Goal: Transaction & Acquisition: Purchase product/service

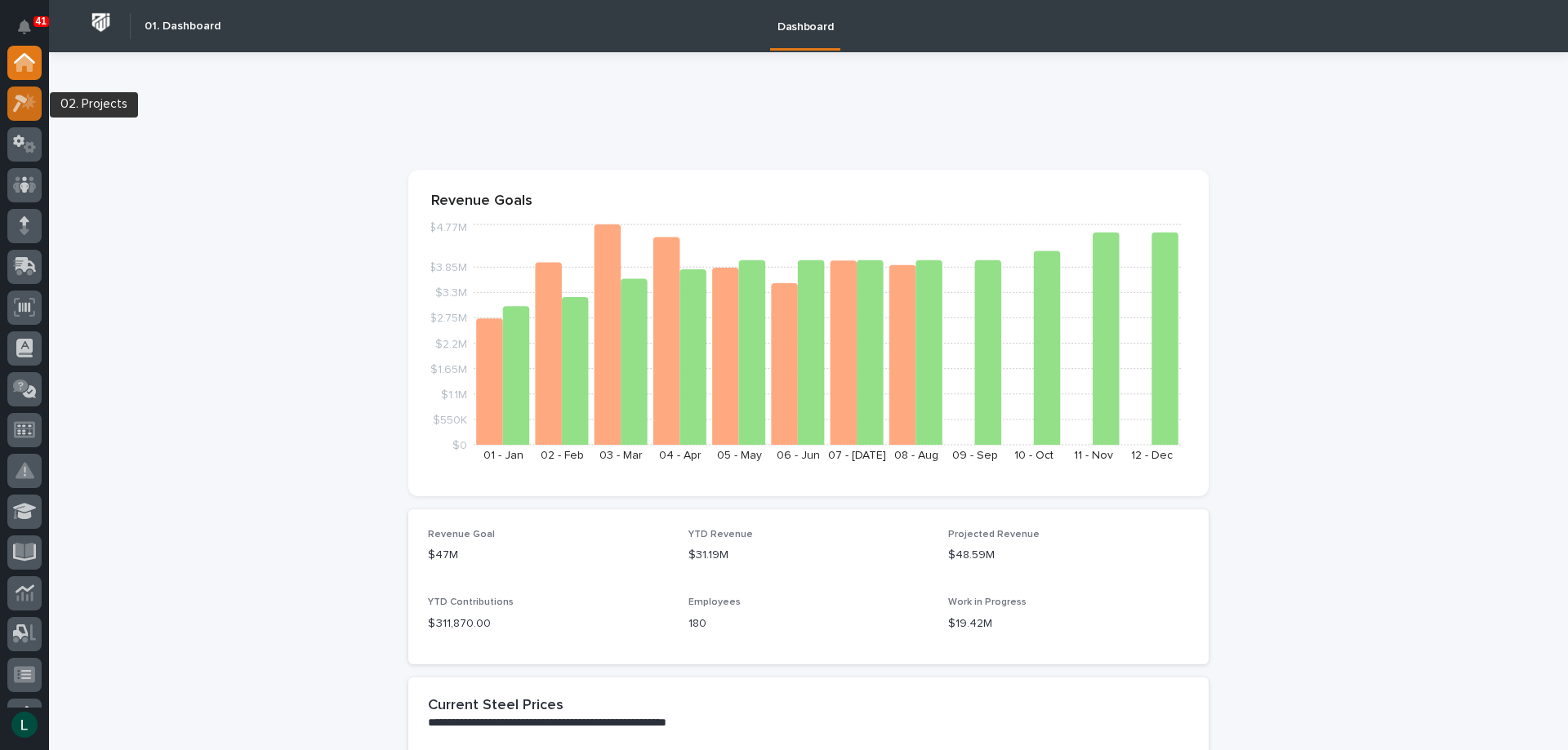
click at [25, 103] on icon at bounding box center [21, 103] width 15 height 18
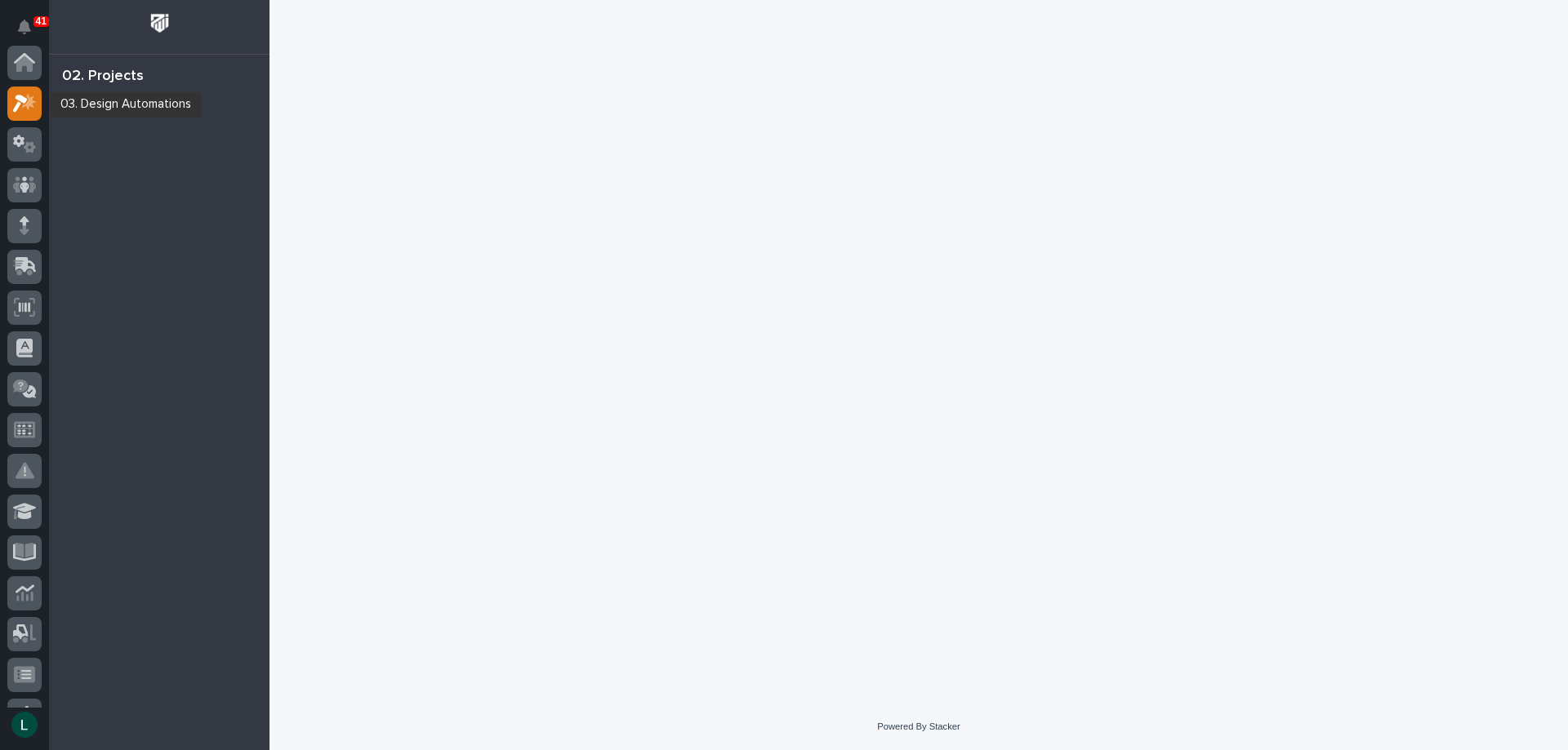
scroll to position [41, 0]
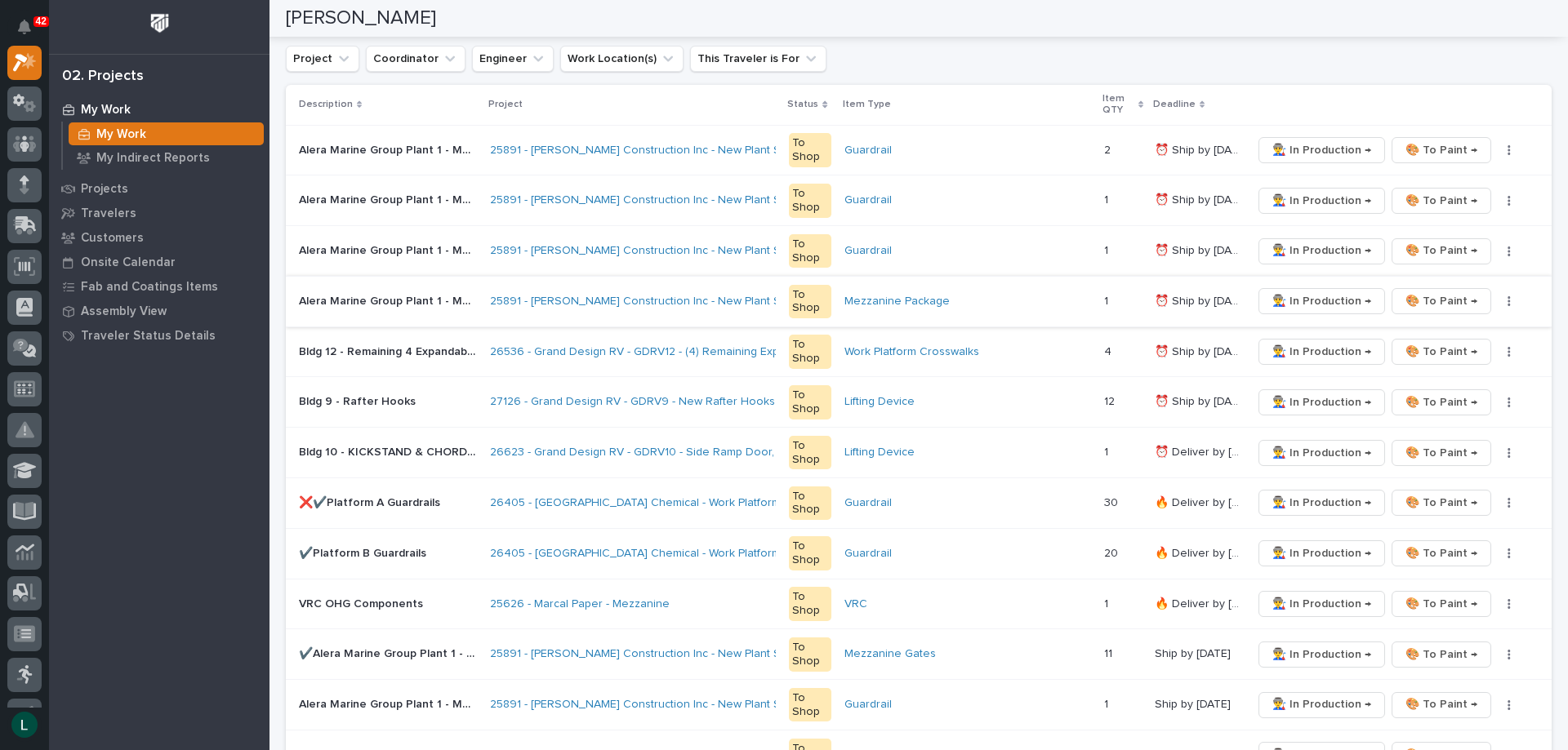
scroll to position [327, 0]
click at [1300, 498] on span "👨‍🏭 In Production →" at bounding box center [1321, 502] width 99 height 20
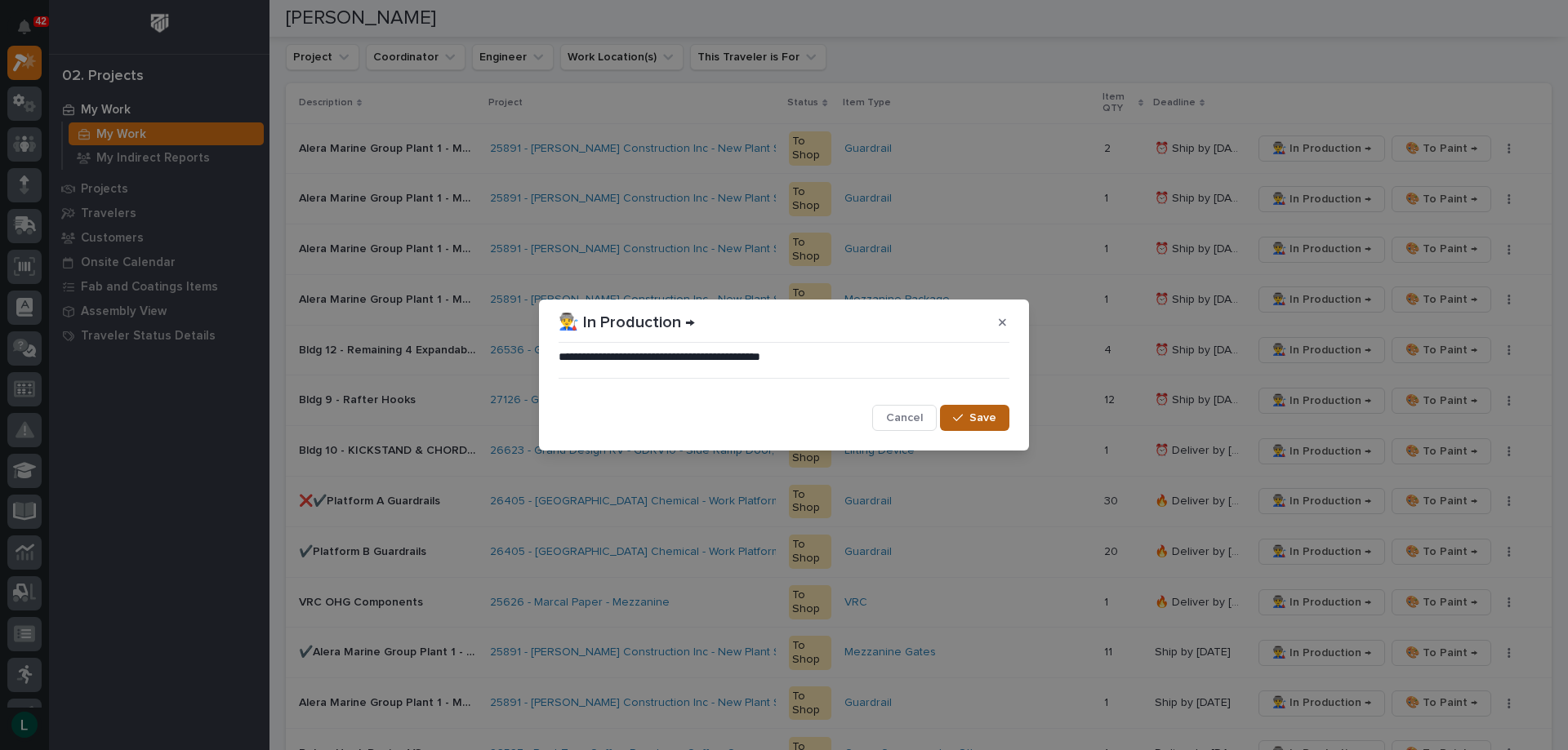
click at [987, 419] on span "Save" at bounding box center [983, 418] width 27 height 15
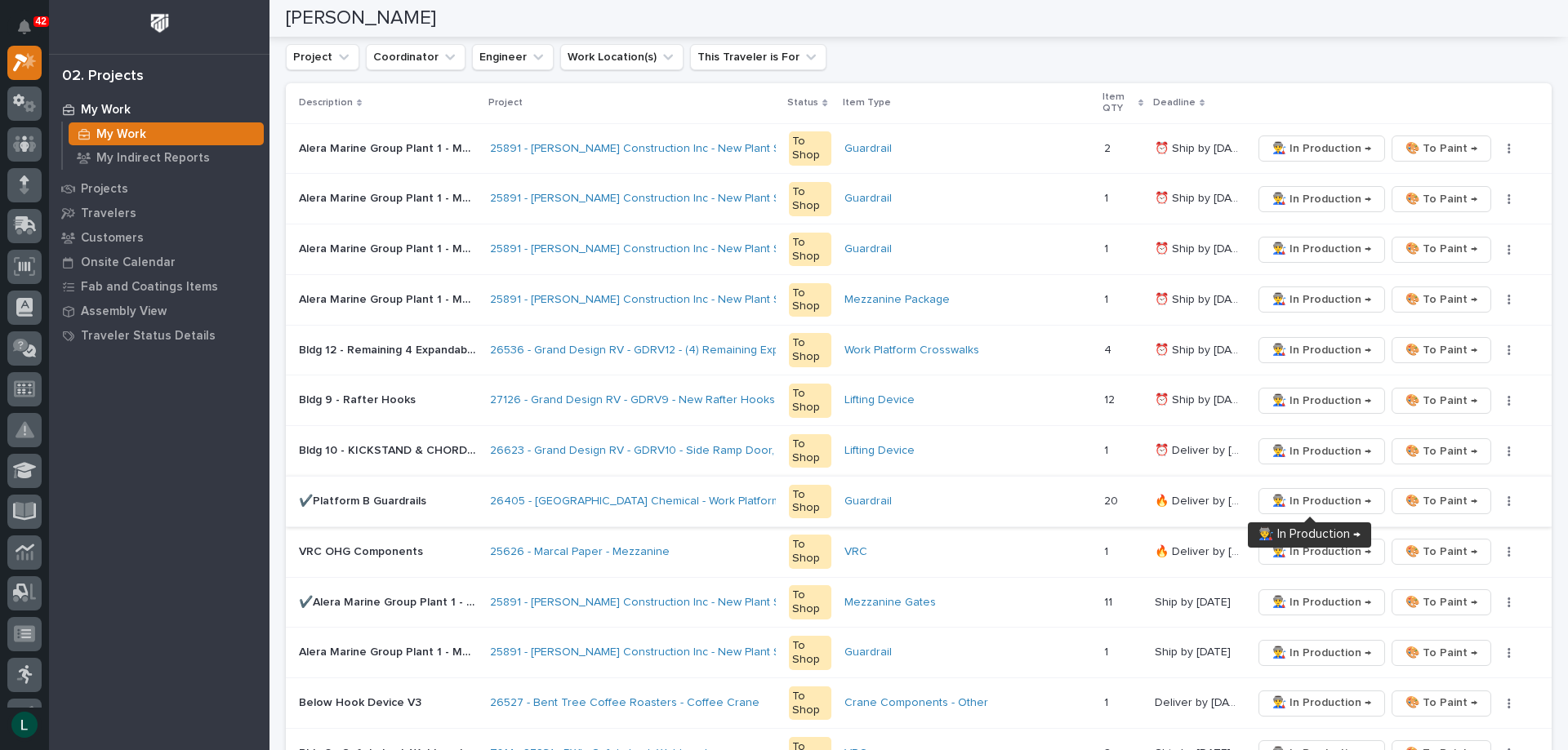
click at [1288, 499] on span "👨‍🏭 In Production →" at bounding box center [1321, 502] width 99 height 20
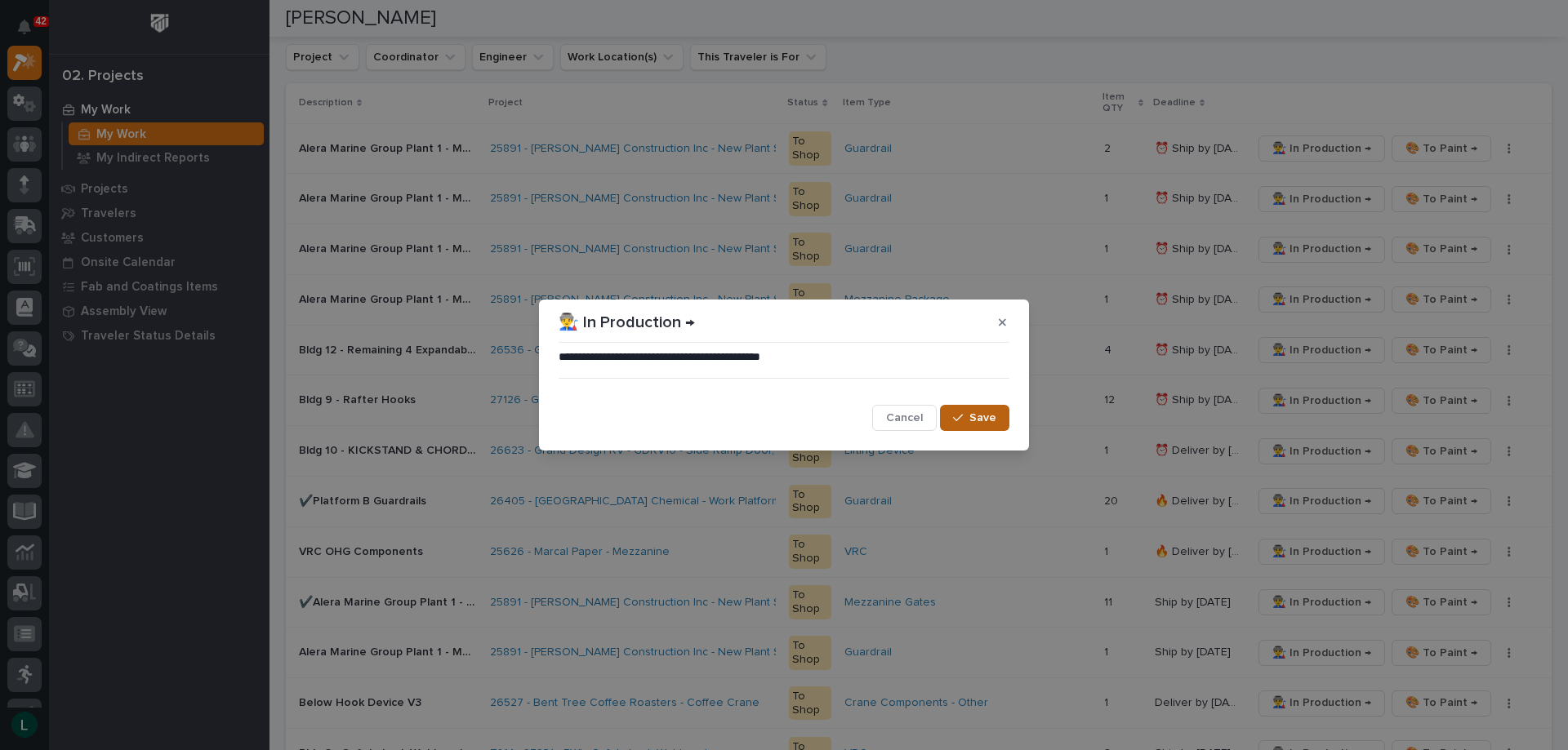
click at [980, 417] on span "Save" at bounding box center [983, 418] width 27 height 15
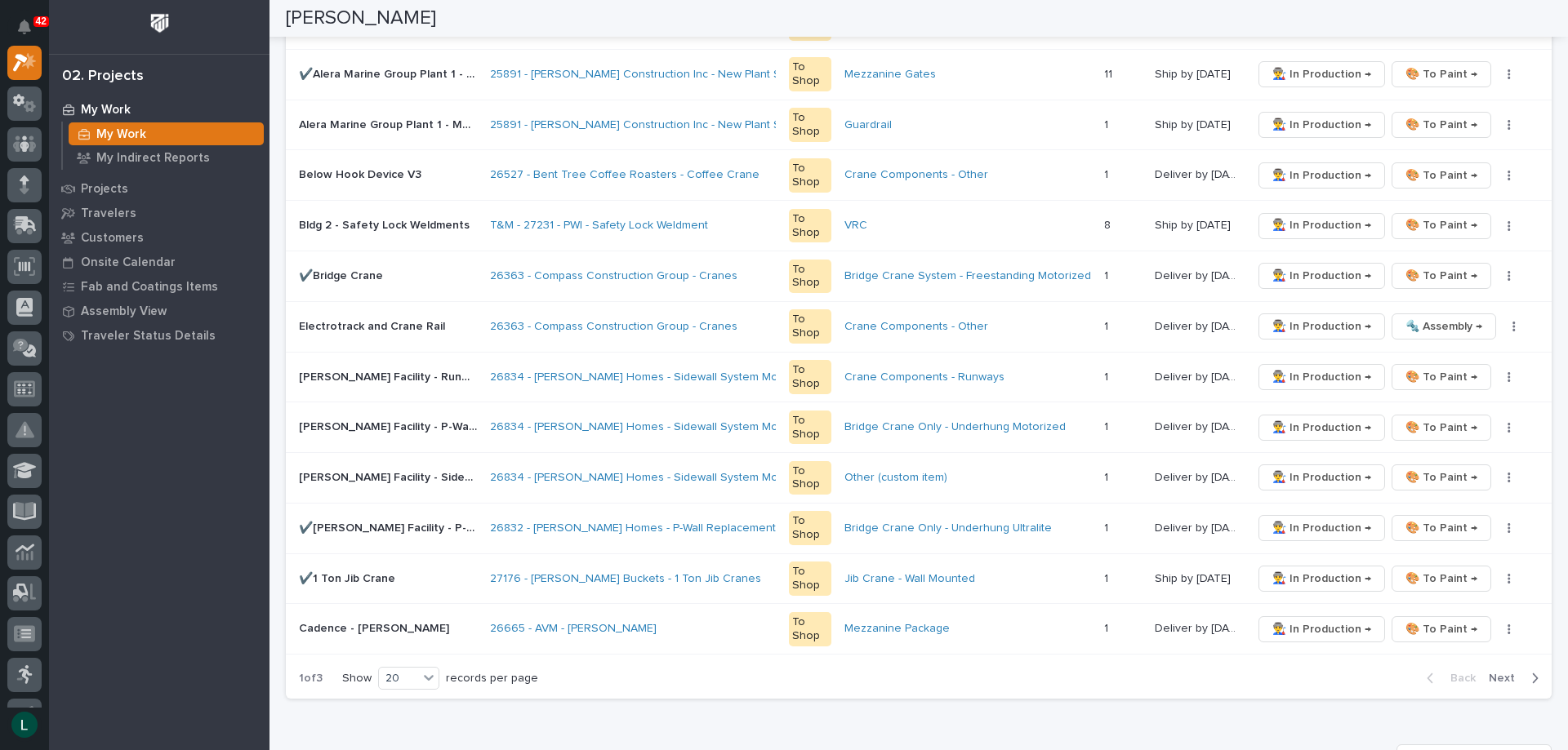
scroll to position [816, 0]
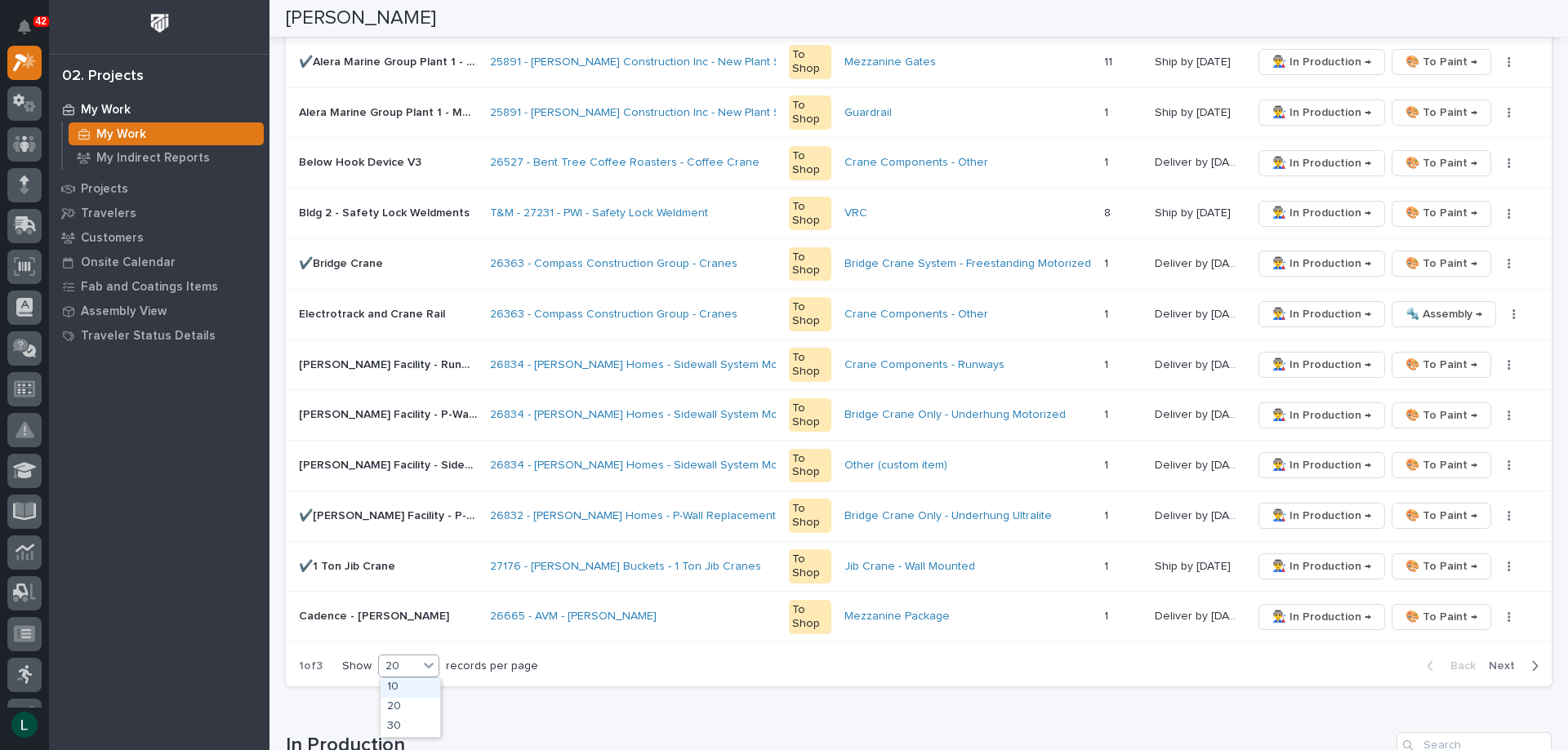
click at [407, 661] on div "20" at bounding box center [398, 666] width 39 height 17
click at [422, 721] on div "30" at bounding box center [411, 728] width 60 height 20
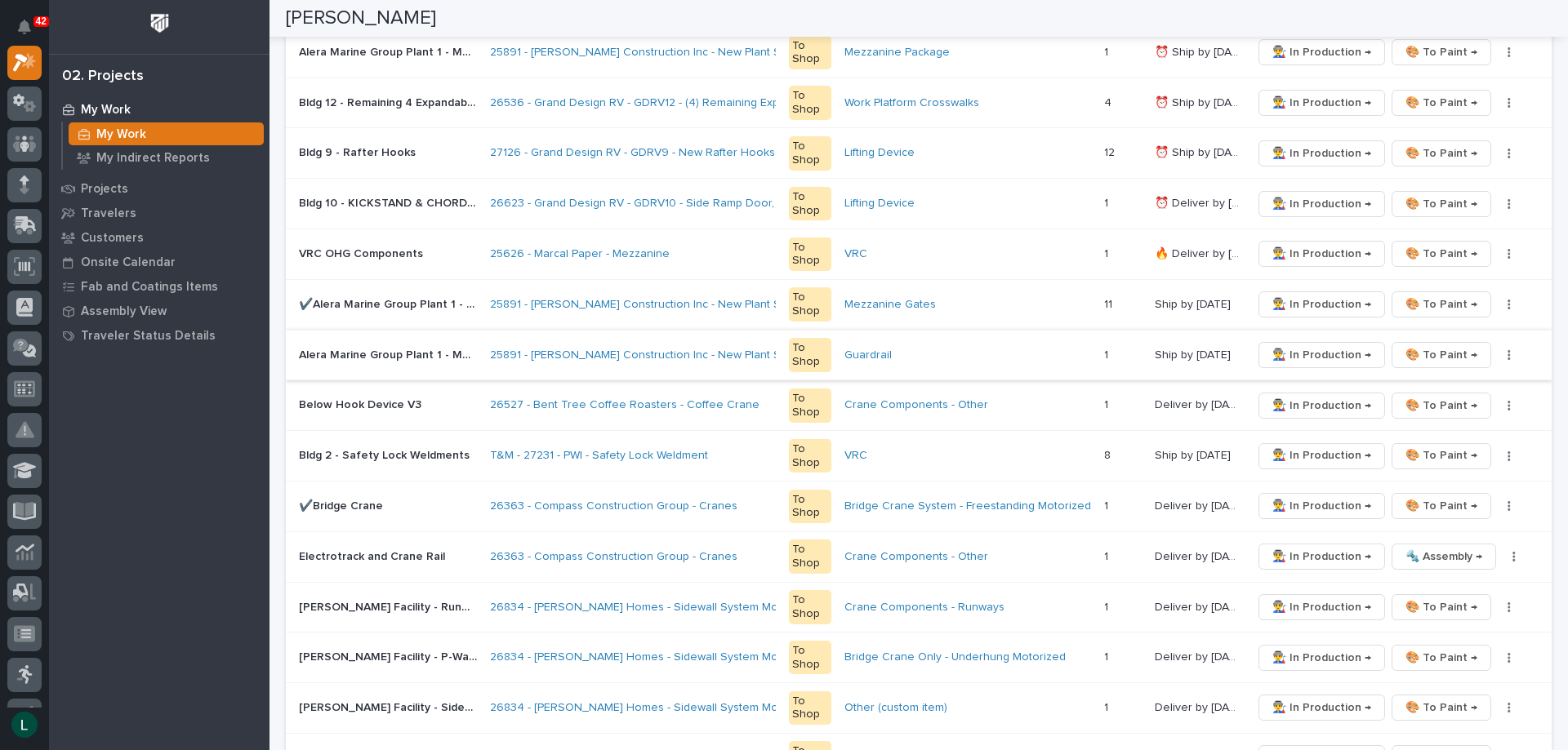
scroll to position [653, 0]
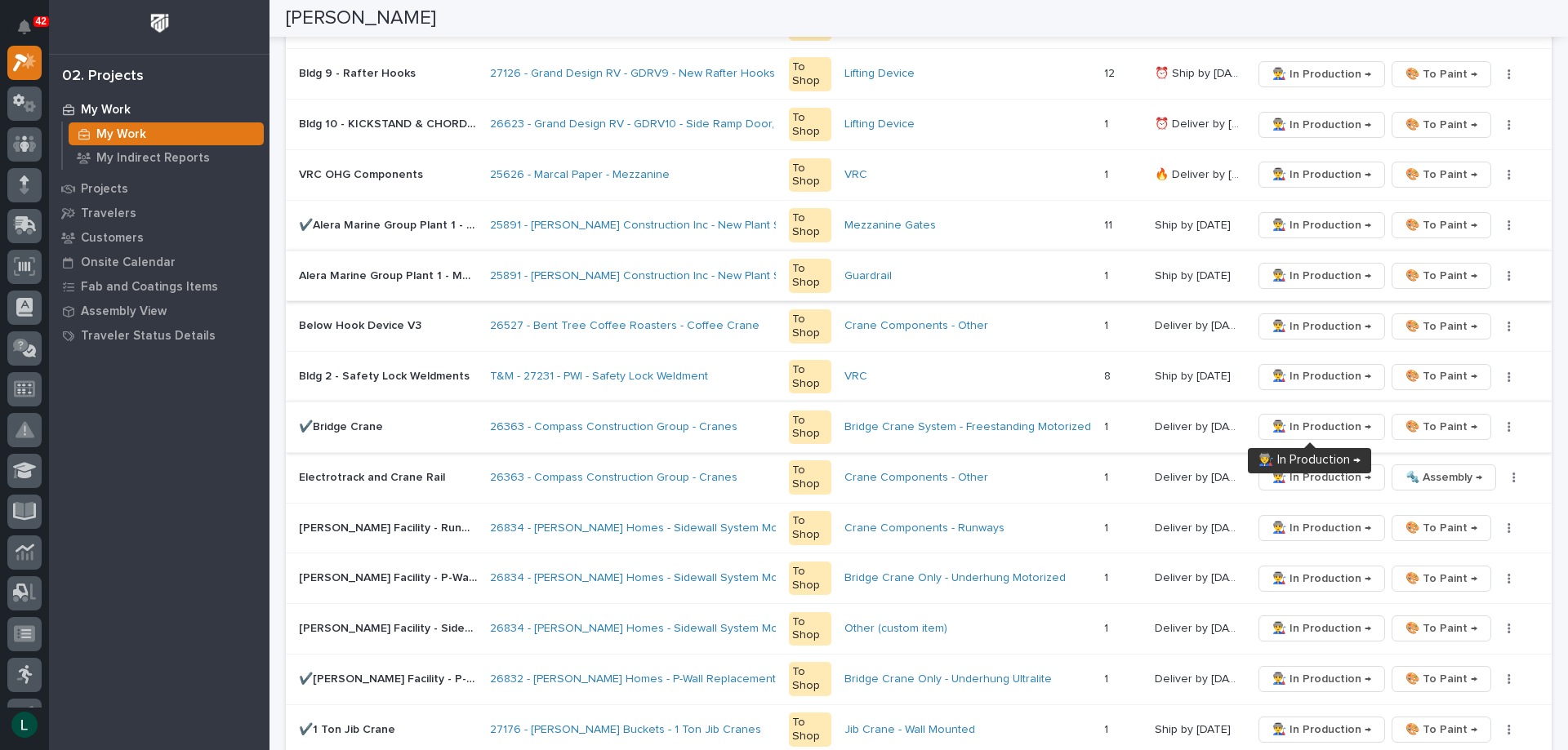
click at [1323, 423] on span "👨‍🏭 In Production →" at bounding box center [1321, 427] width 99 height 20
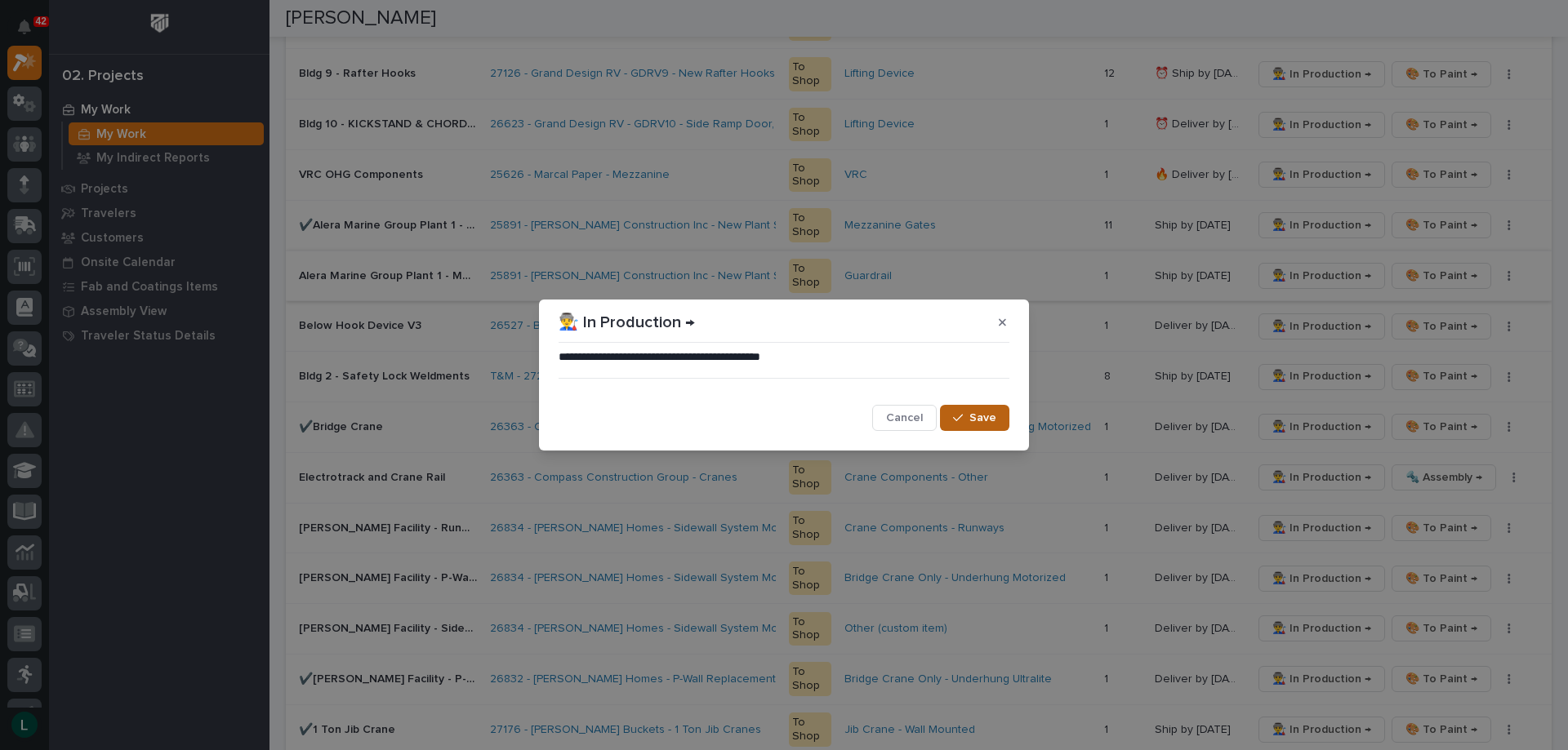
click at [990, 415] on span "Save" at bounding box center [983, 418] width 27 height 15
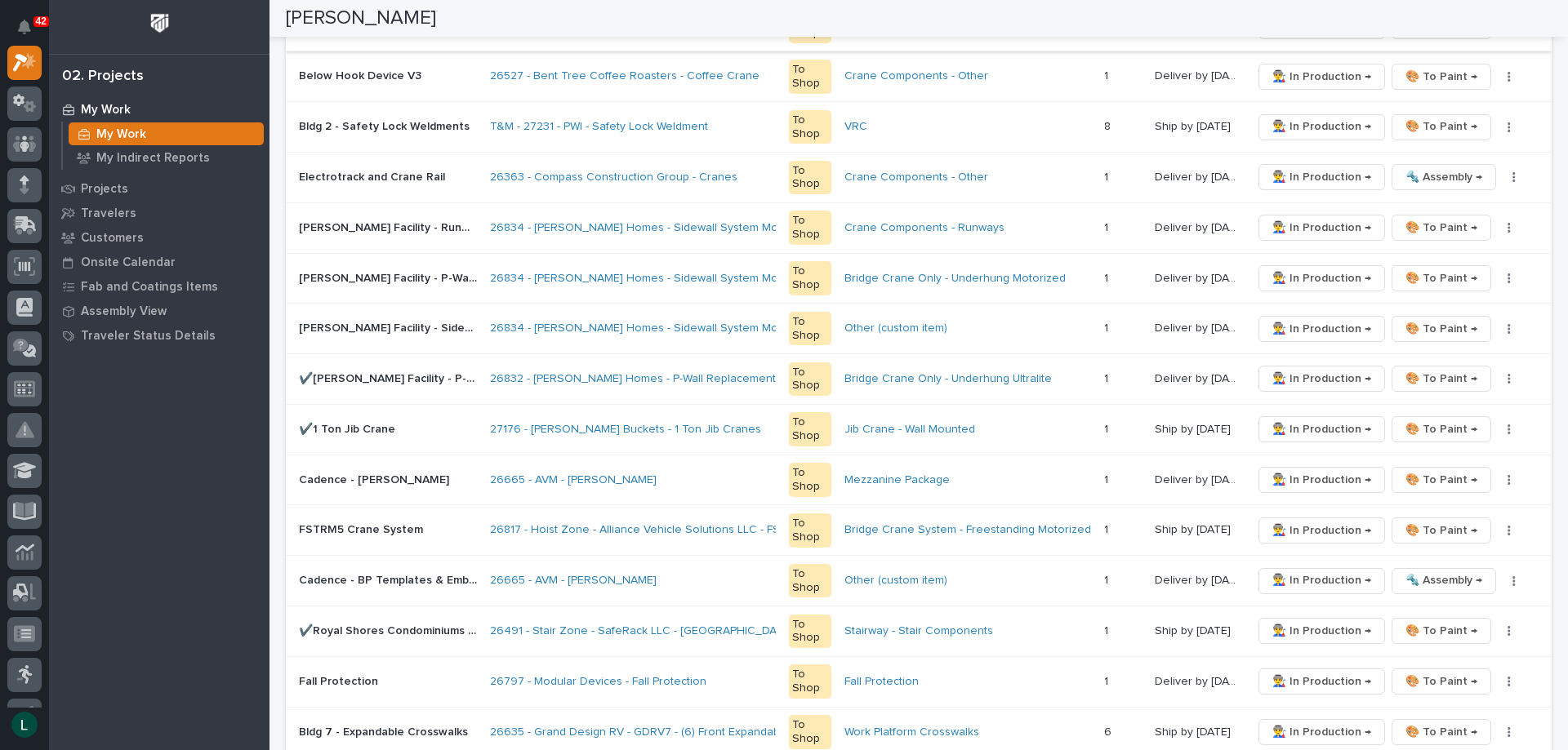
scroll to position [898, 0]
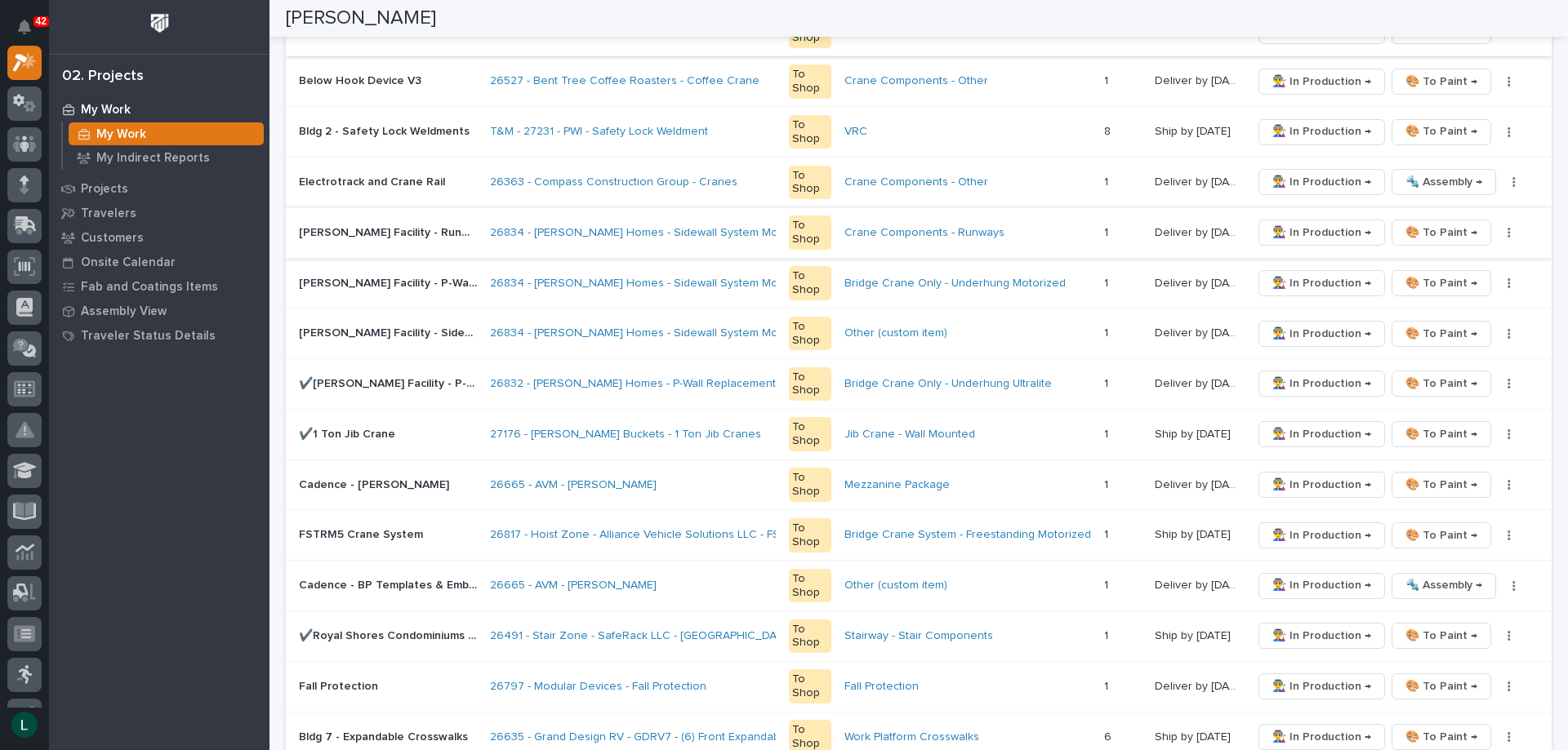
click at [1305, 226] on span "👨‍🏭 In Production →" at bounding box center [1321, 233] width 99 height 20
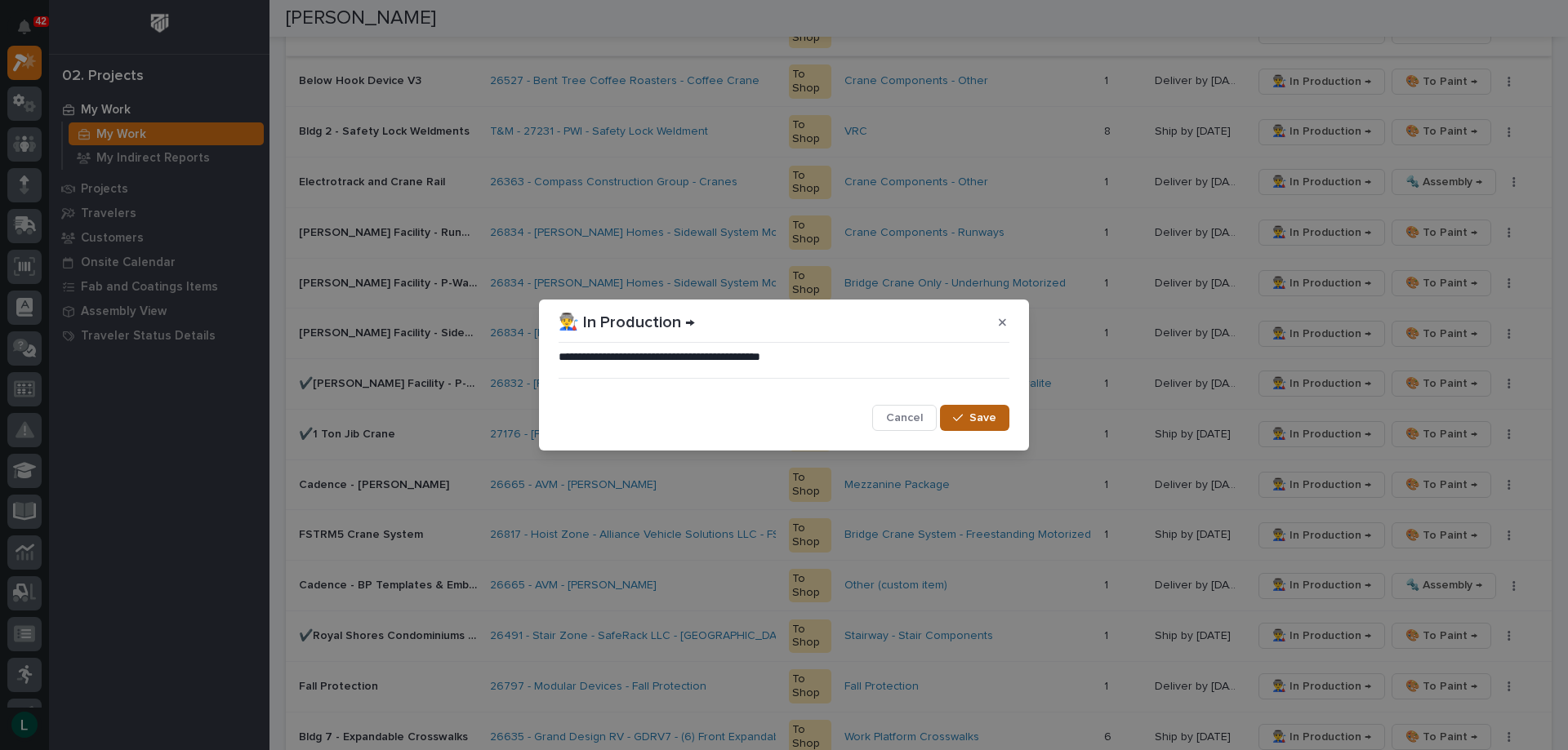
click at [979, 407] on button "Save" at bounding box center [974, 418] width 70 height 26
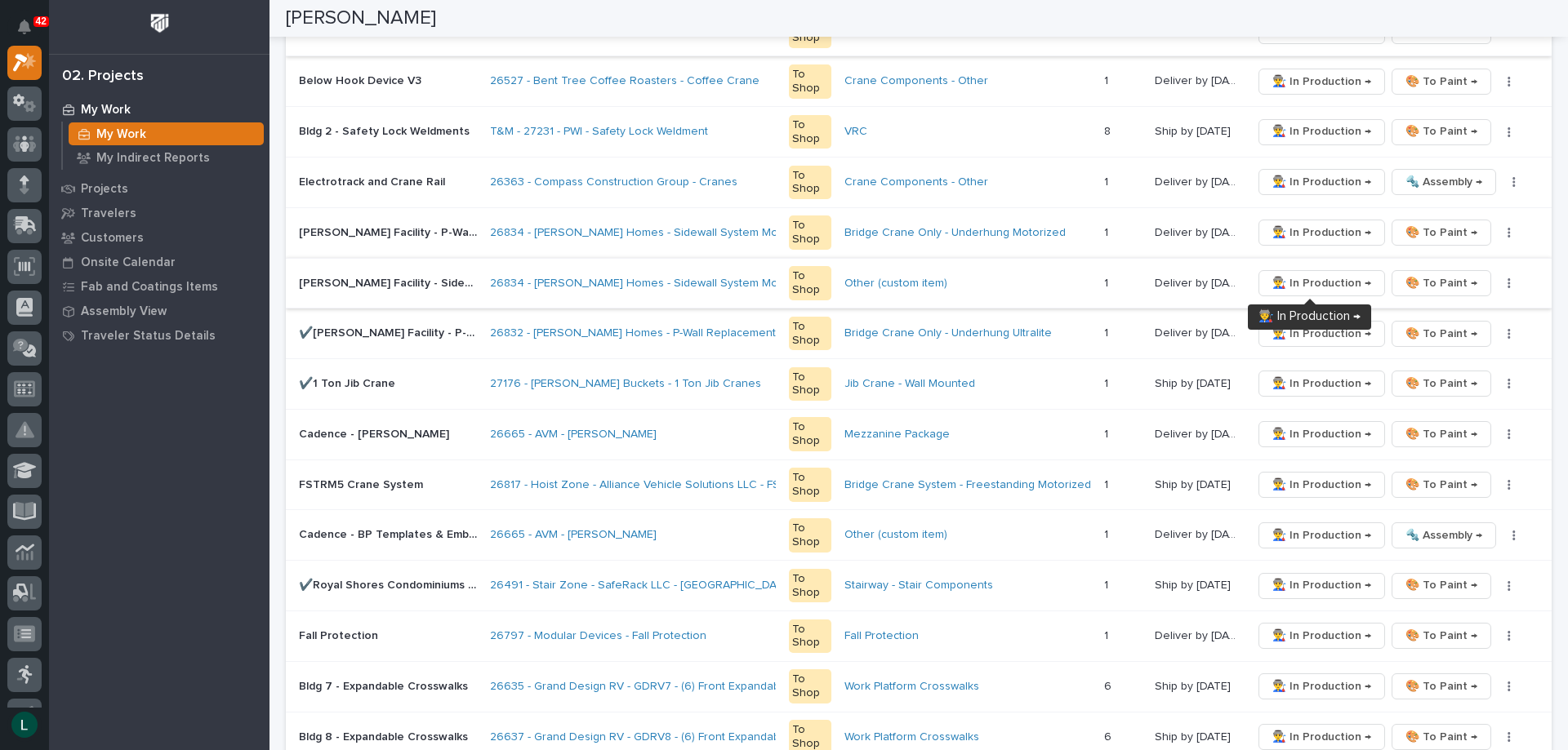
click at [1318, 281] on span "👨‍🏭 In Production →" at bounding box center [1321, 283] width 99 height 20
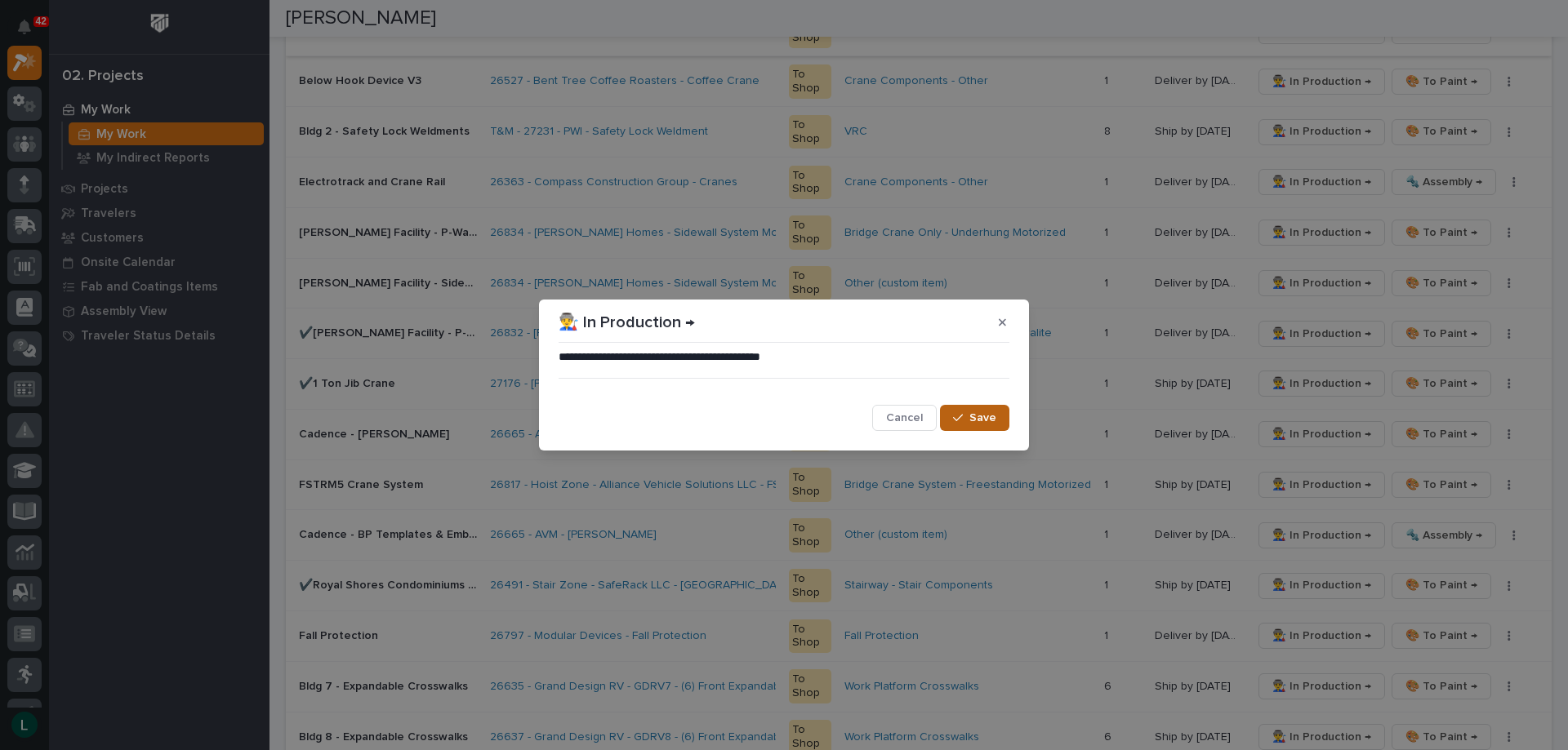
click at [974, 410] on button "Save" at bounding box center [974, 418] width 70 height 26
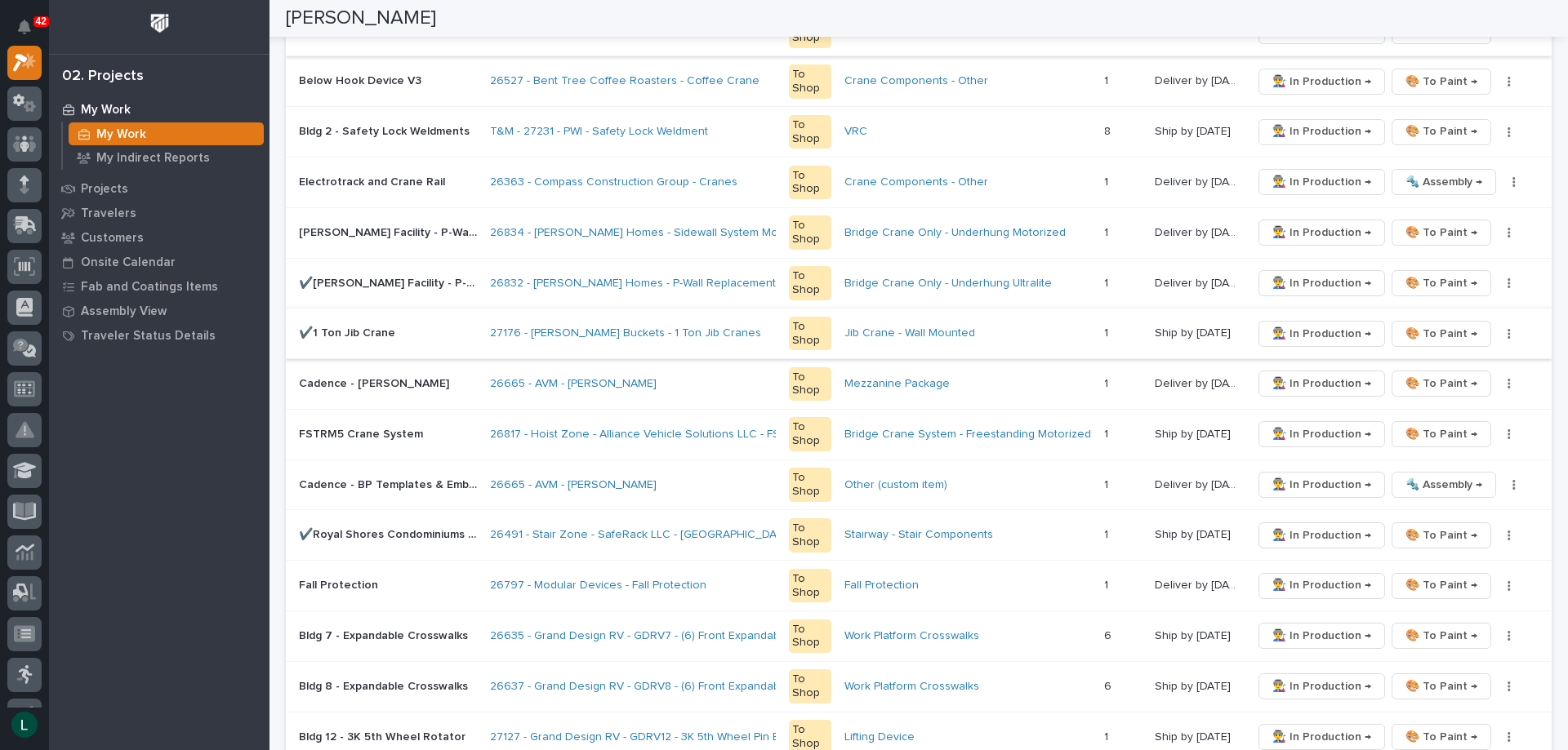
scroll to position [816, 0]
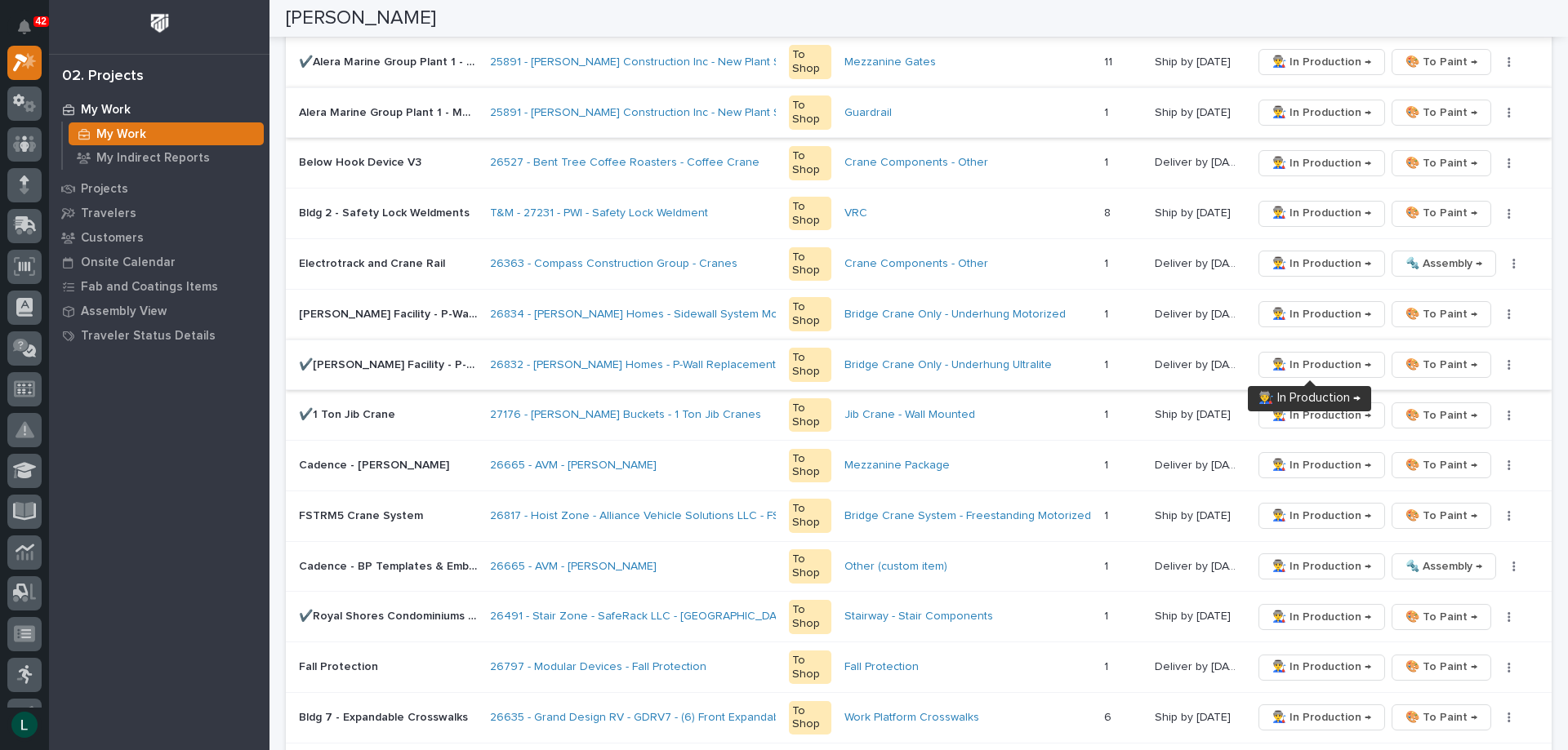
click at [1299, 366] on span "👨‍🏭 In Production →" at bounding box center [1321, 365] width 99 height 20
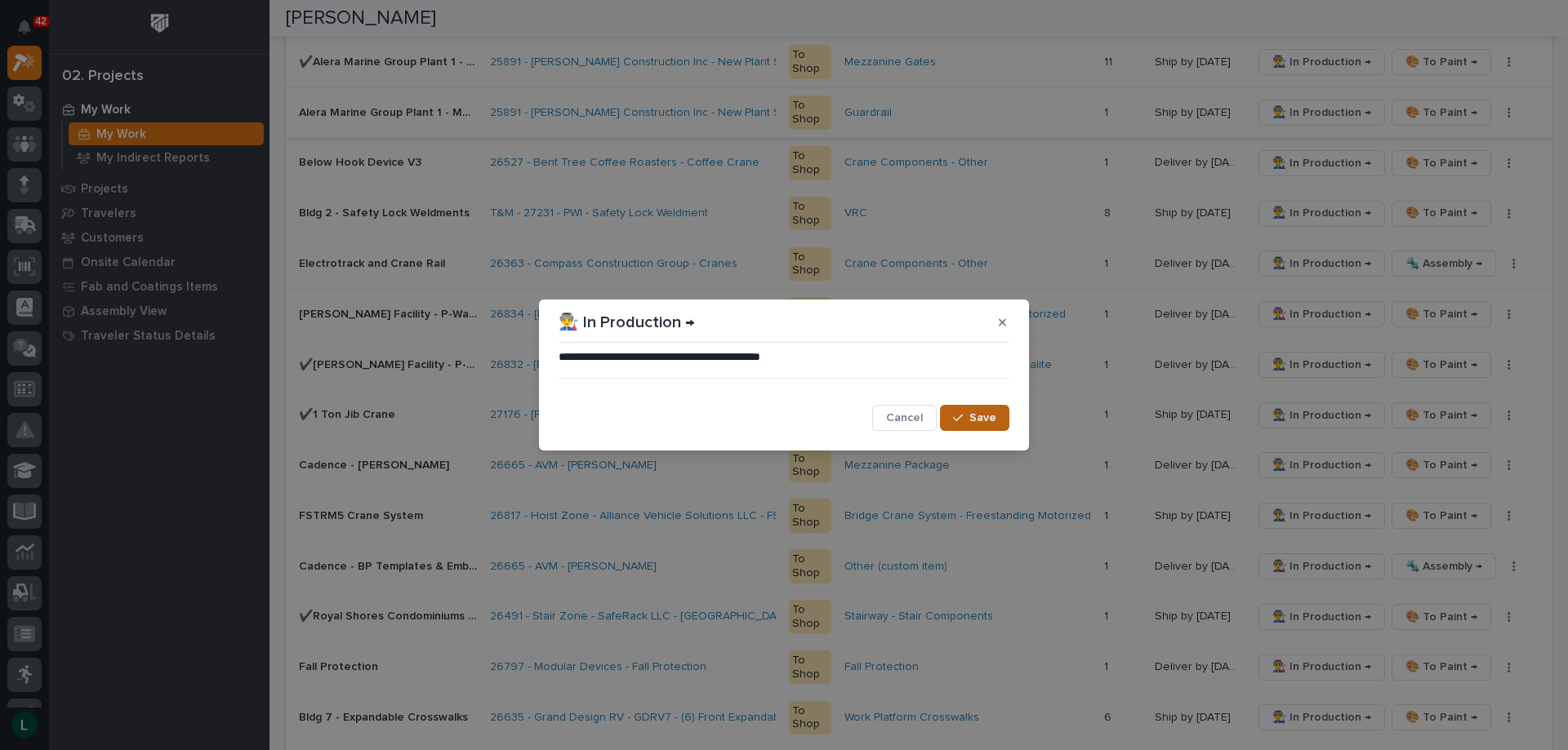
click at [979, 413] on span "Save" at bounding box center [983, 418] width 27 height 15
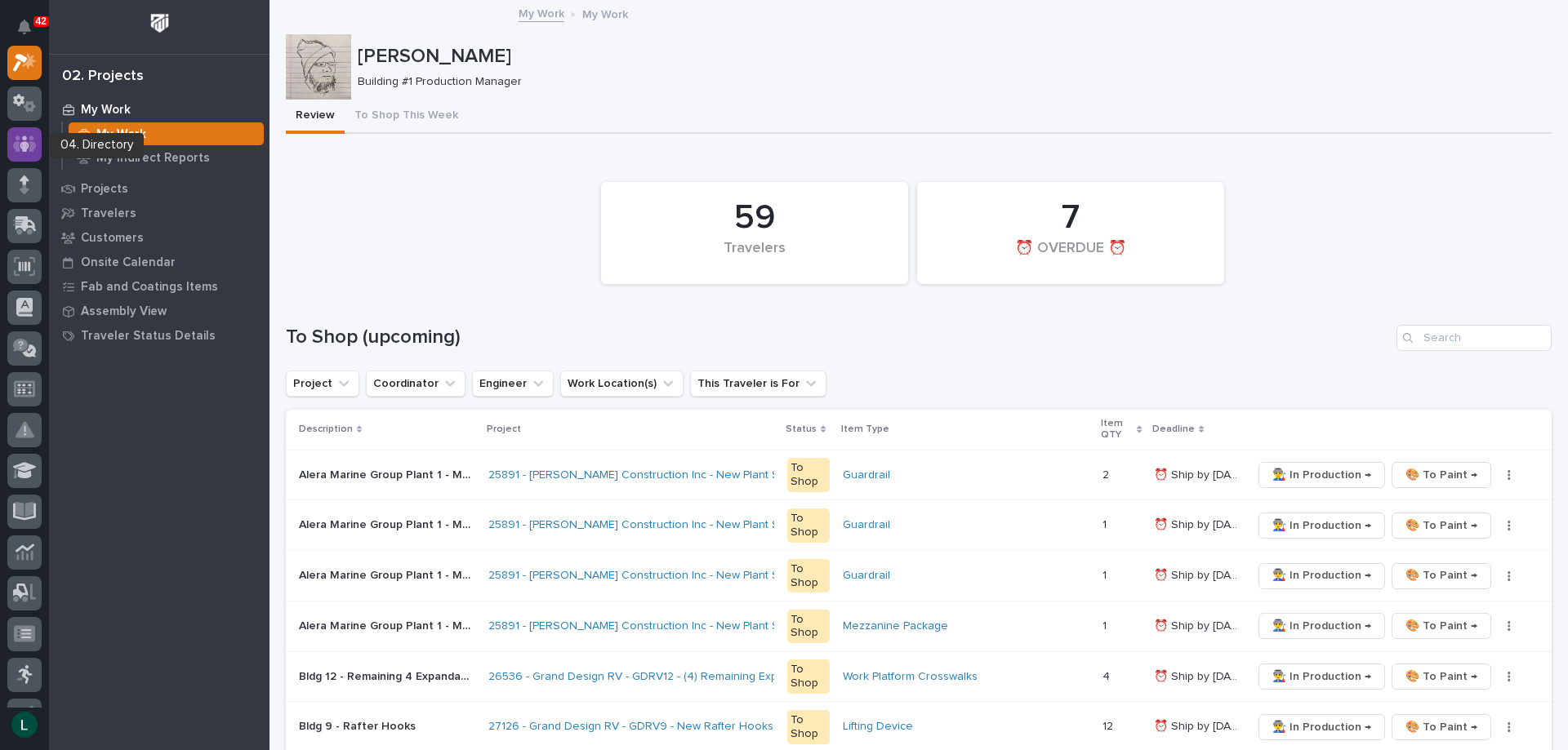
scroll to position [0, 0]
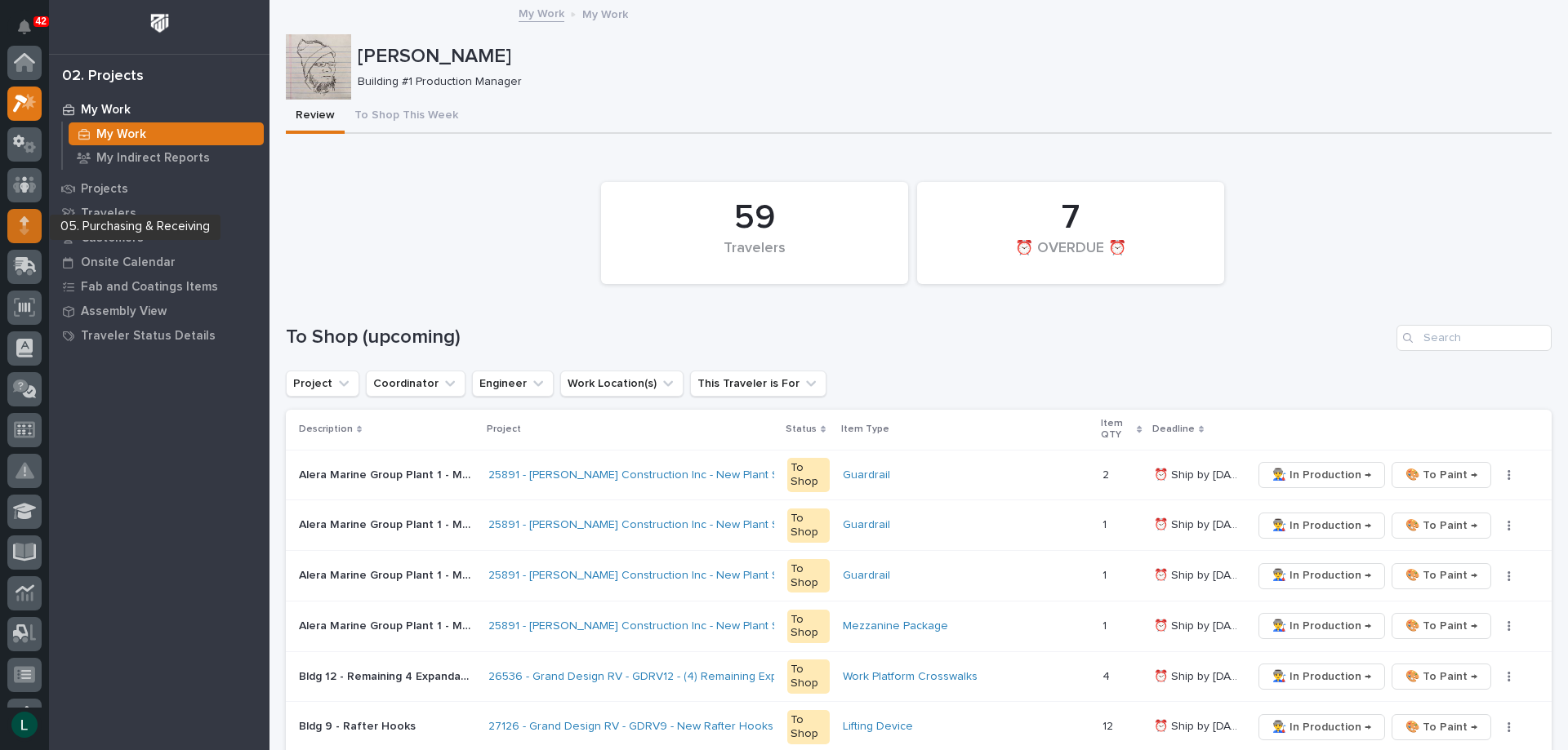
click at [23, 219] on icon at bounding box center [25, 220] width 10 height 9
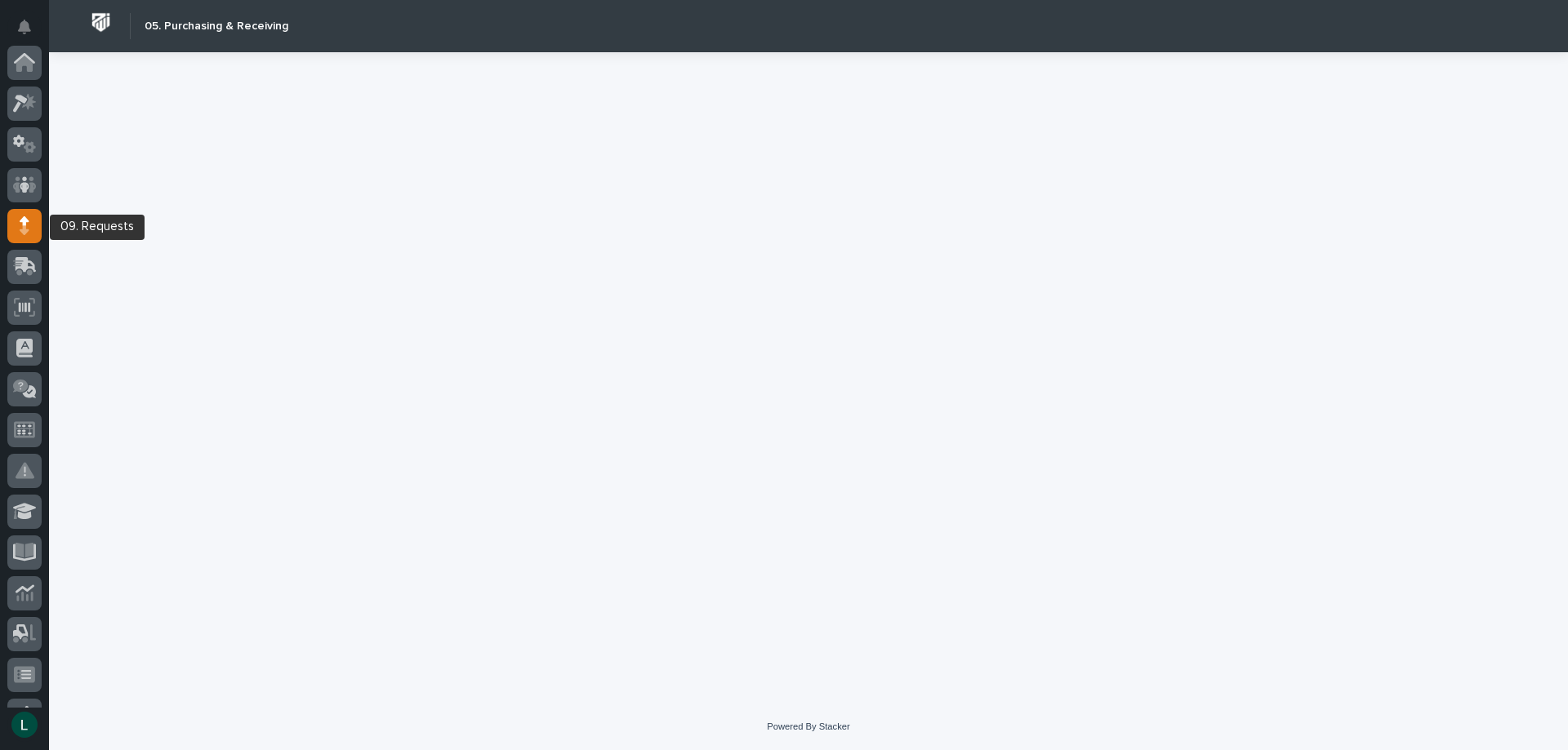
scroll to position [163, 0]
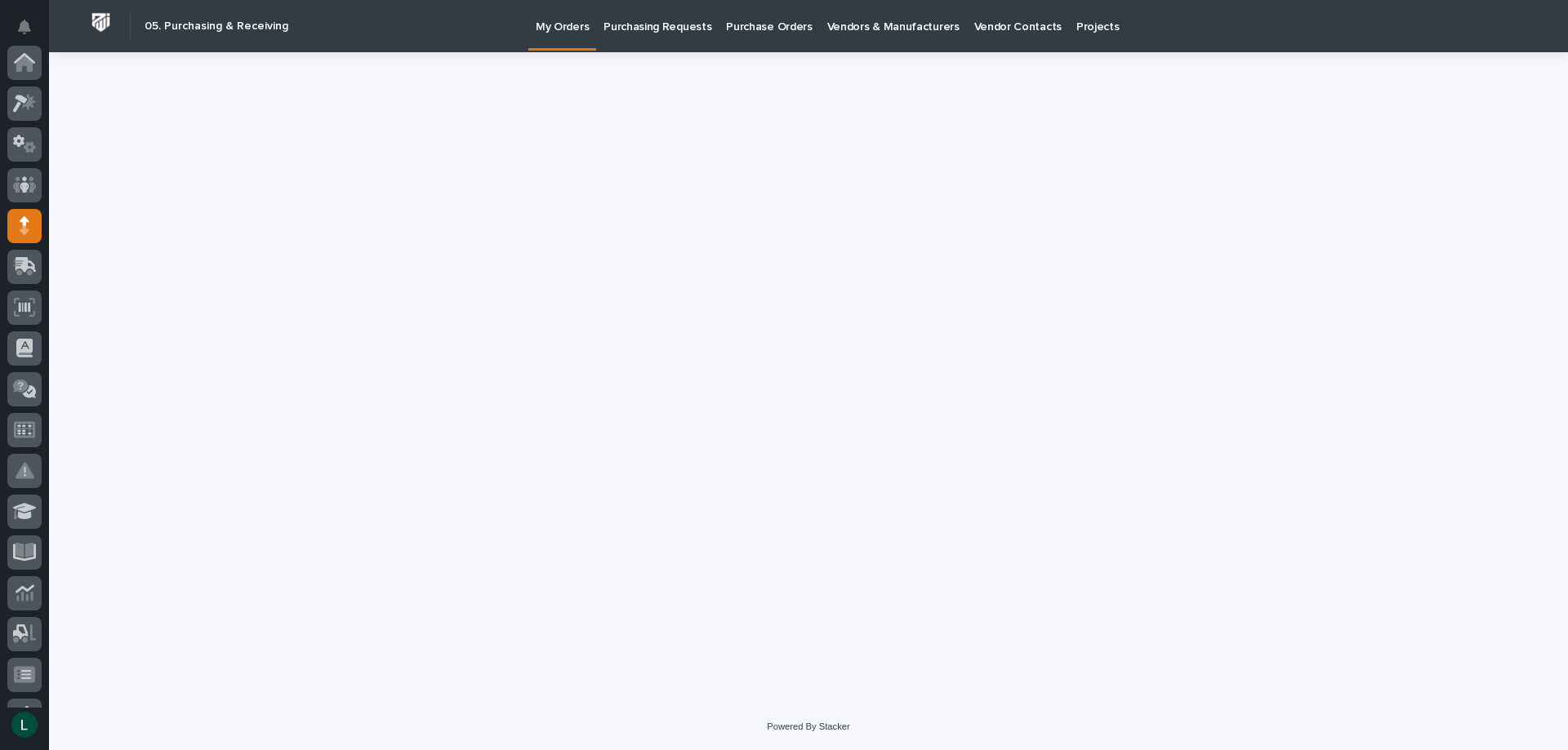
scroll to position [163, 0]
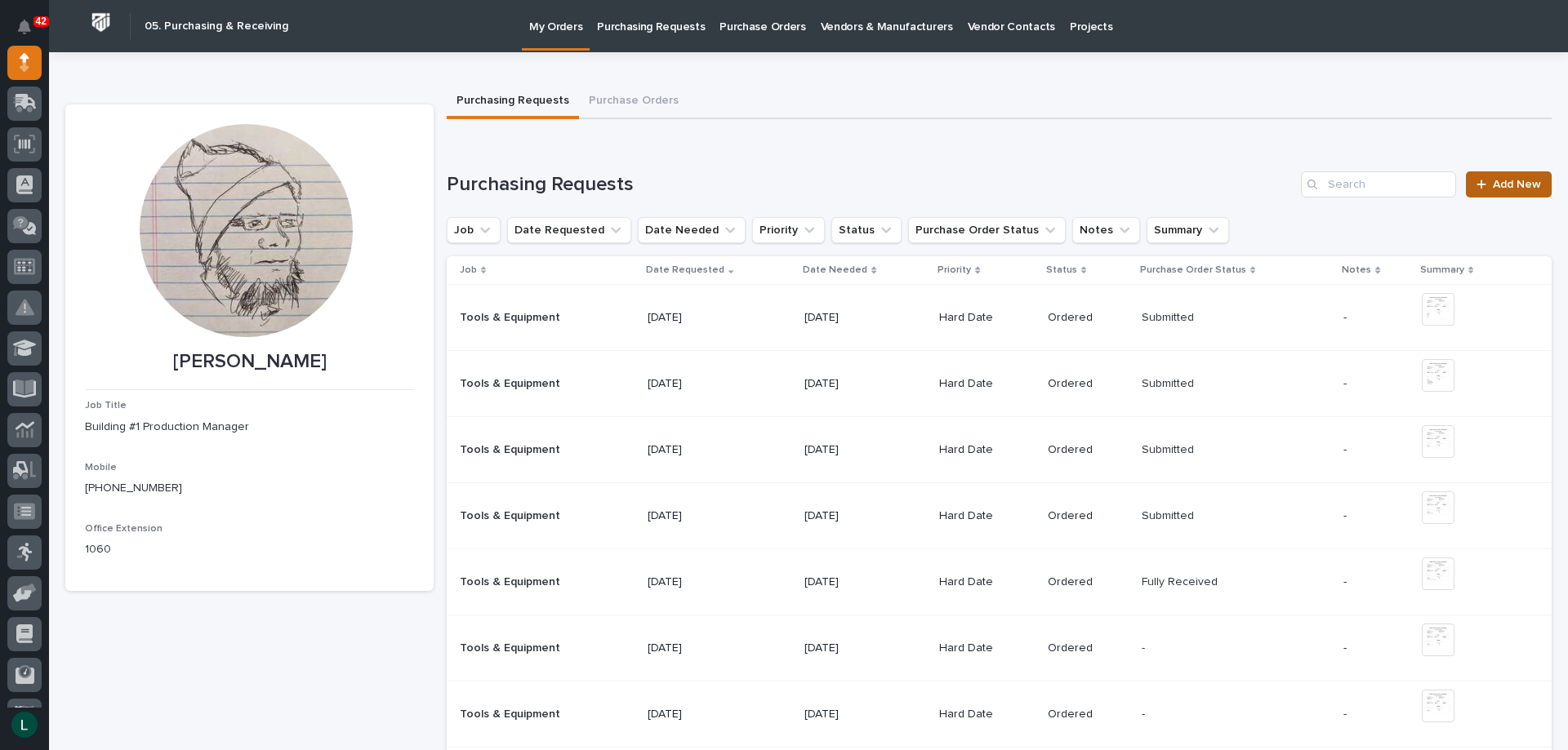
click at [1492, 176] on link "Add New" at bounding box center [1508, 185] width 86 height 26
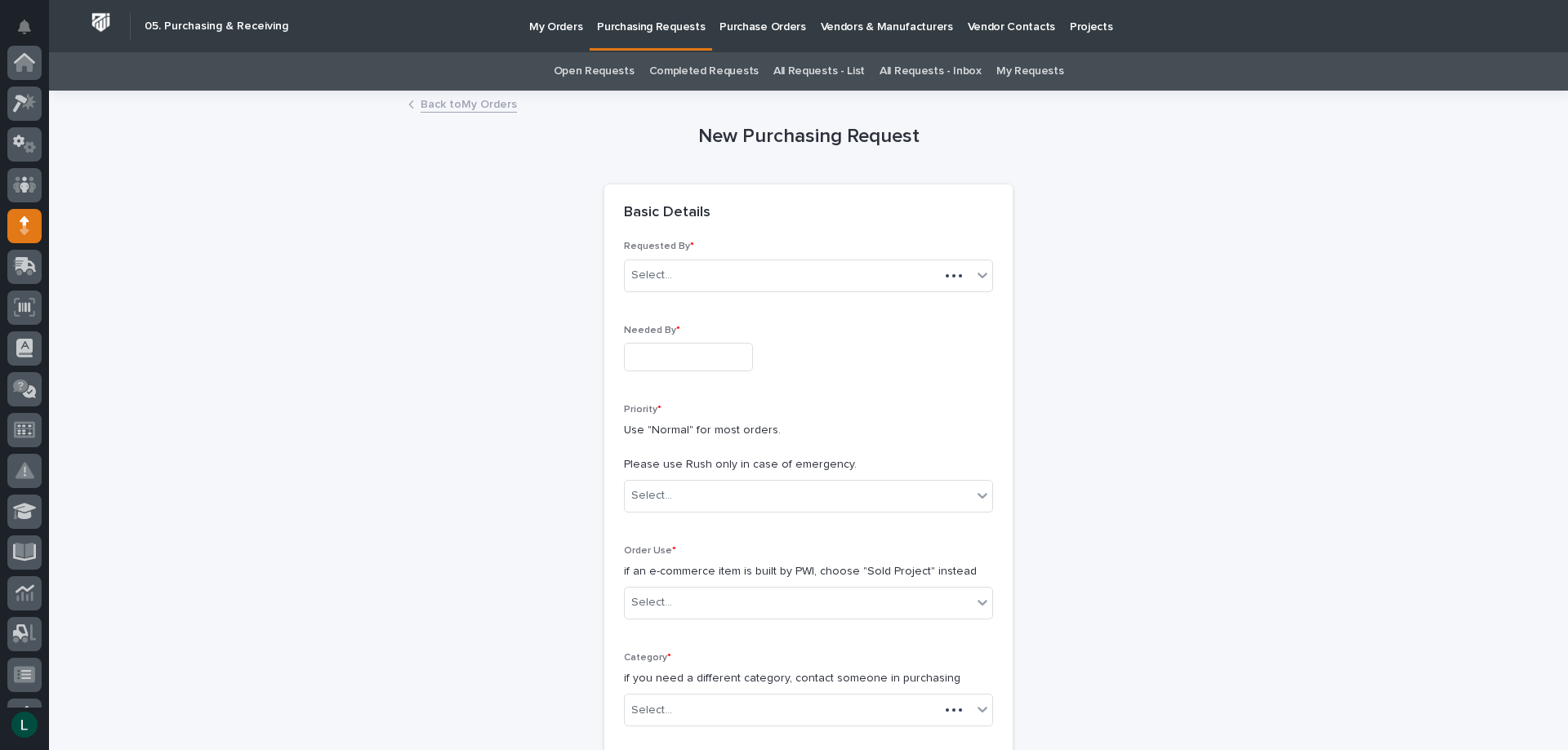
scroll to position [163, 0]
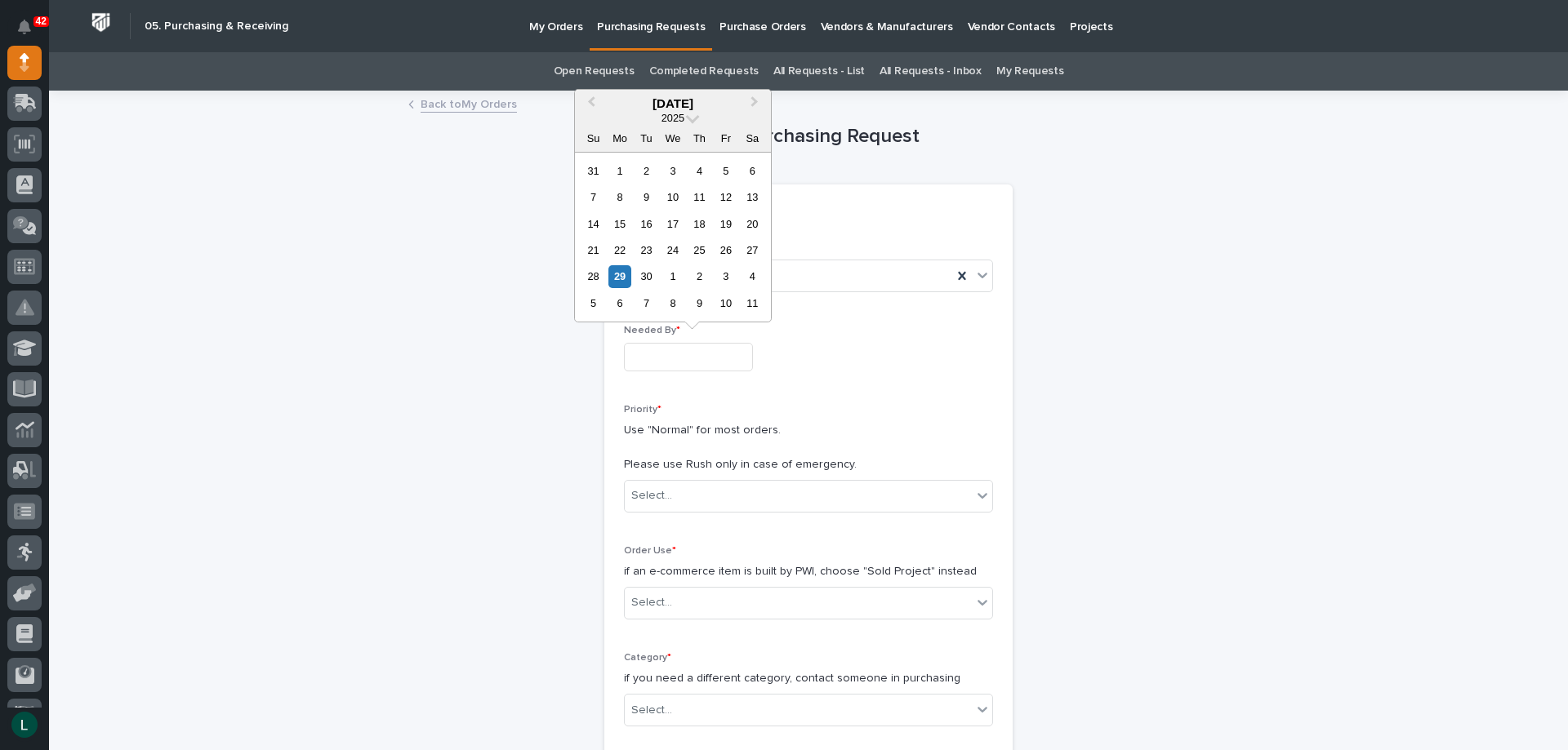
click at [703, 358] on input "text" at bounding box center [689, 357] width 129 height 29
click at [729, 272] on div "3" at bounding box center [725, 276] width 22 height 22
type input "**********"
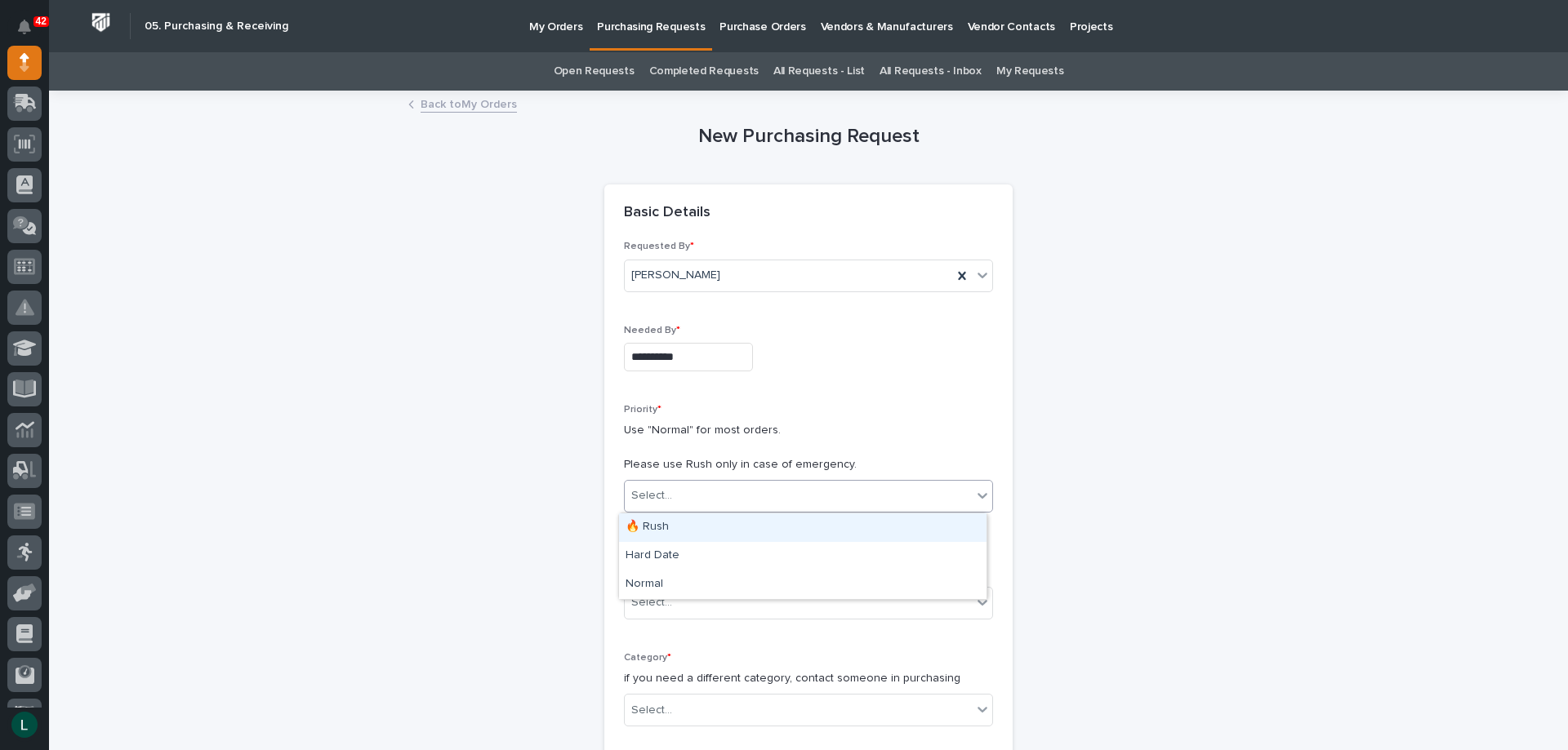
click at [826, 487] on div "Select..." at bounding box center [797, 496] width 347 height 27
click at [786, 546] on div "Hard Date" at bounding box center [803, 556] width 368 height 29
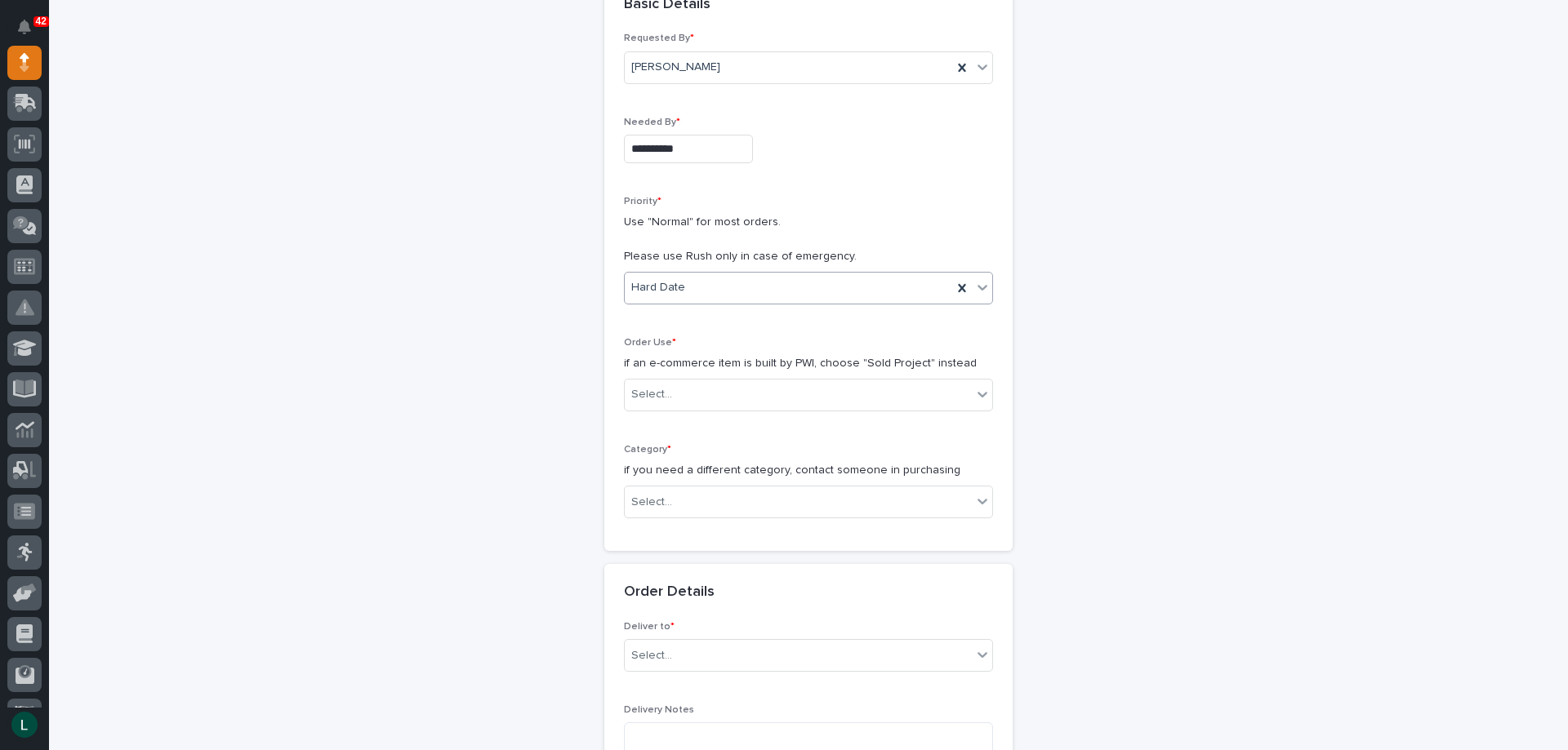
scroll to position [245, 0]
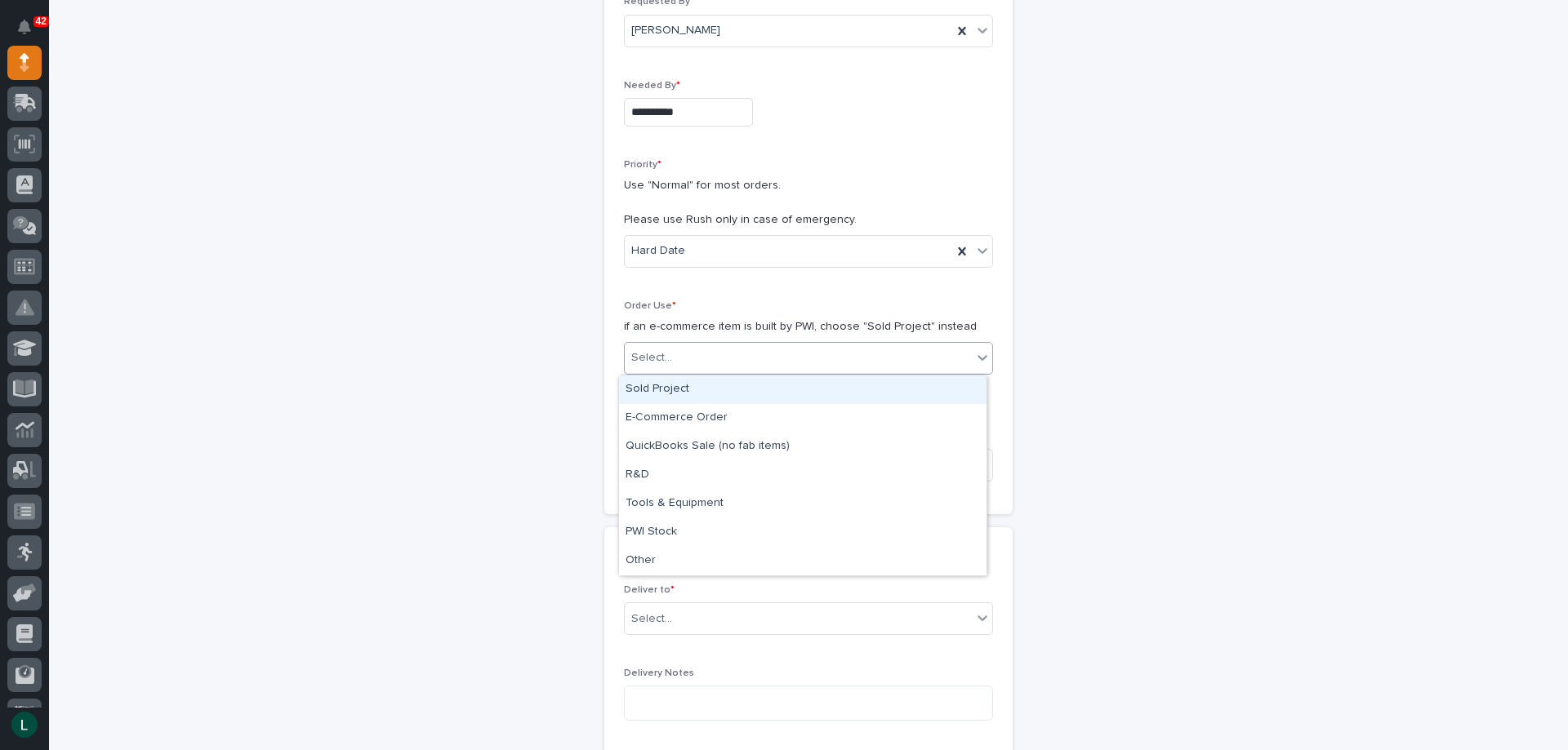
click at [899, 344] on div "Select..." at bounding box center [797, 358] width 347 height 27
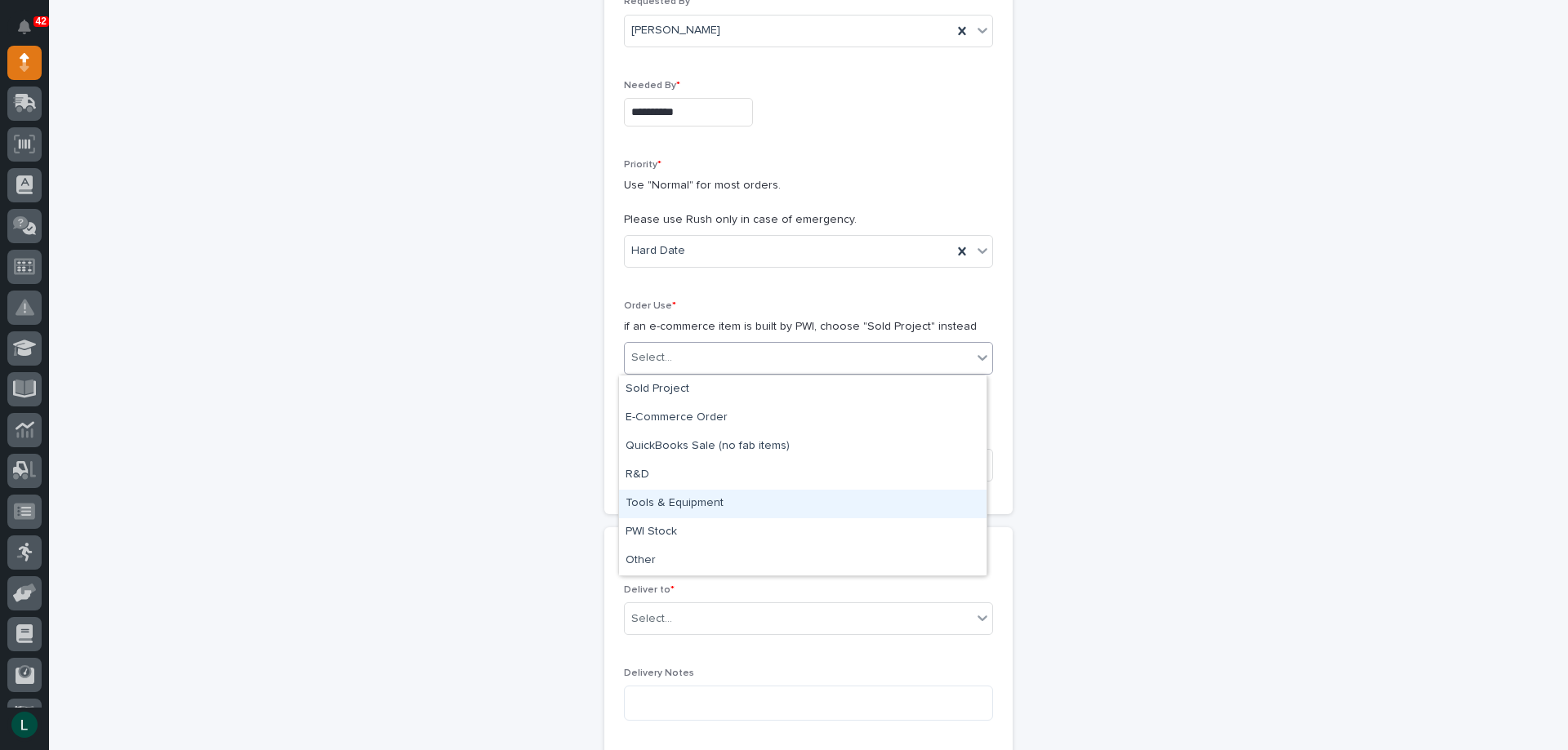
click at [831, 501] on div "Tools & Equipment" at bounding box center [803, 504] width 368 height 29
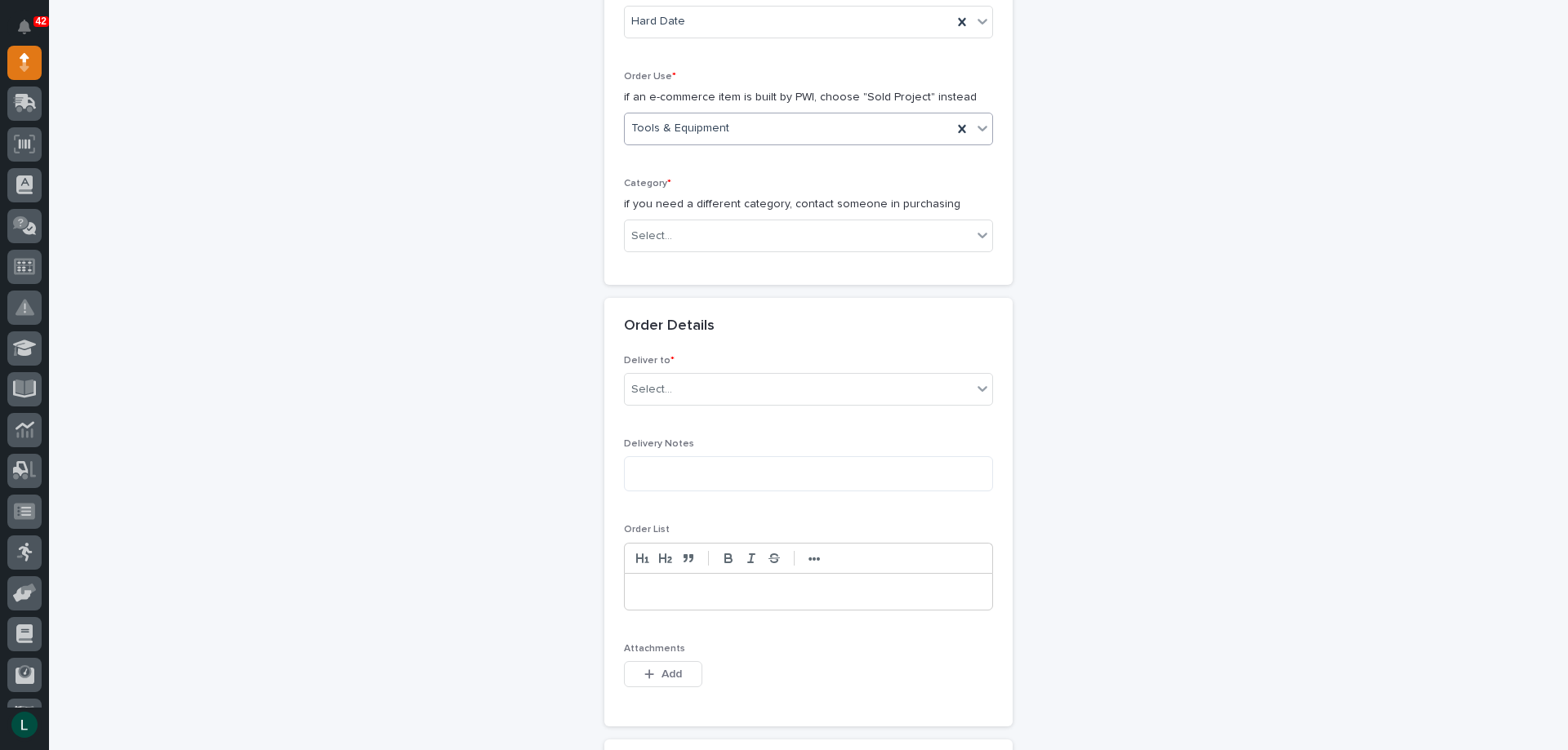
scroll to position [490, 0]
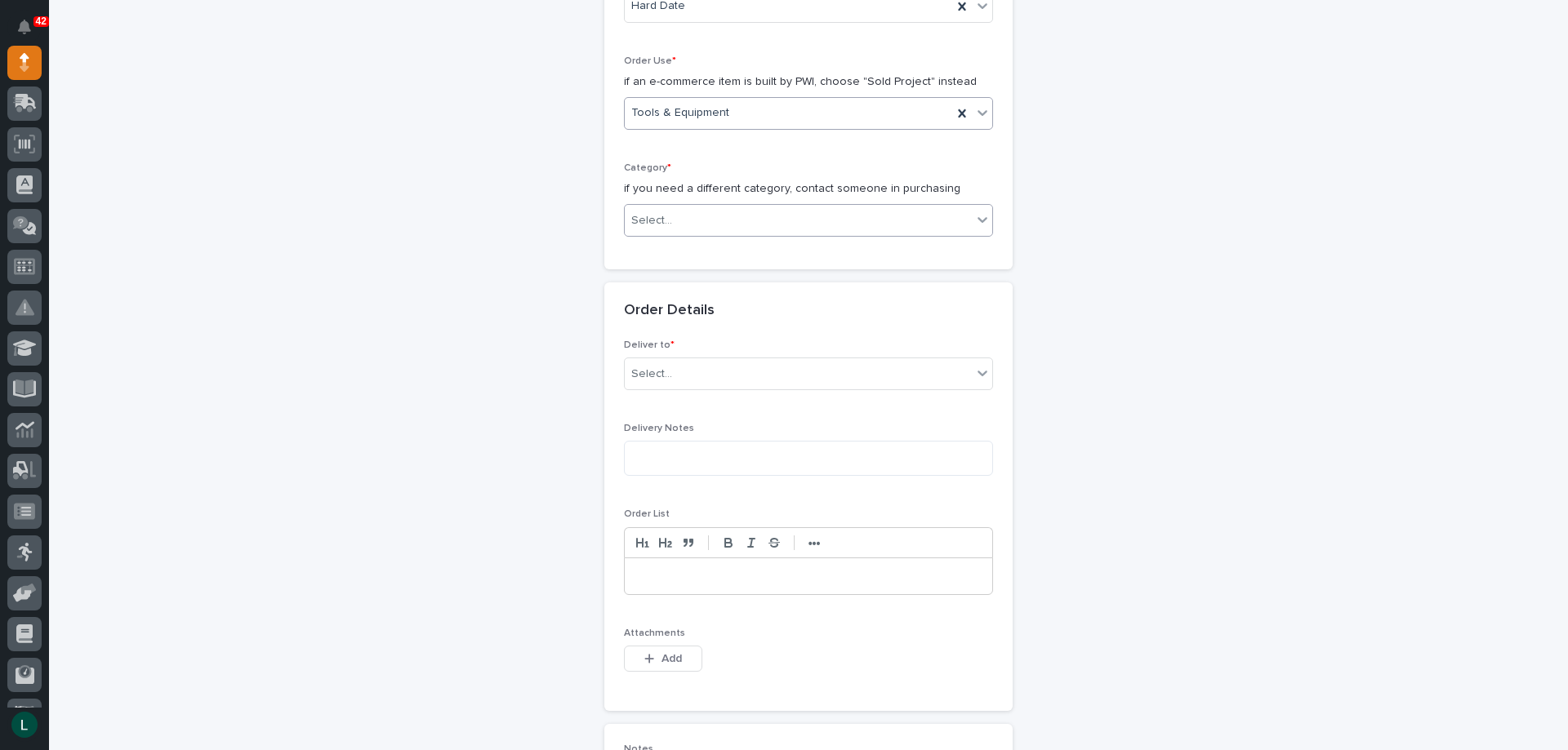
click at [909, 205] on div "Select..." at bounding box center [809, 220] width 369 height 32
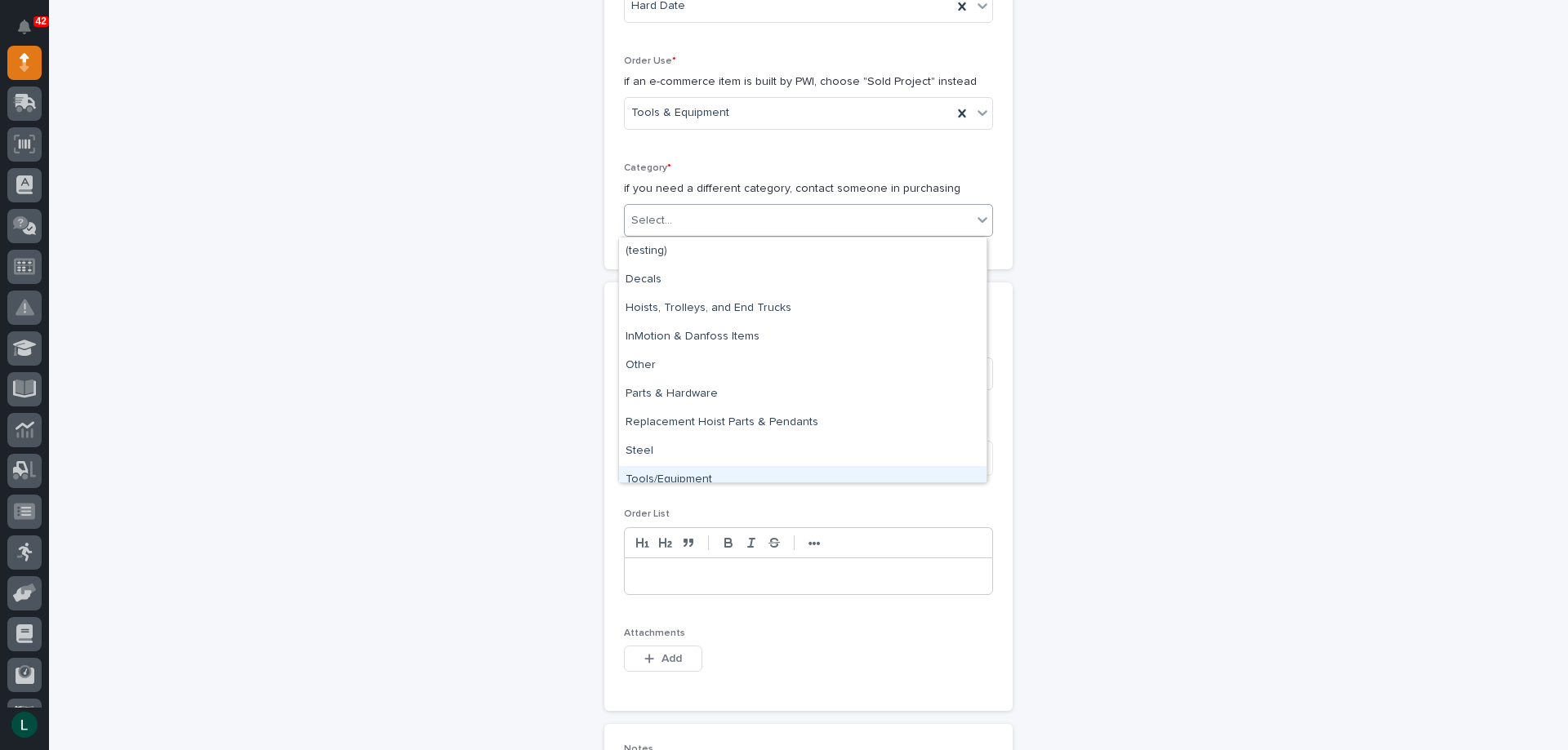
click at [883, 467] on div "Tools/Equipment" at bounding box center [803, 480] width 368 height 29
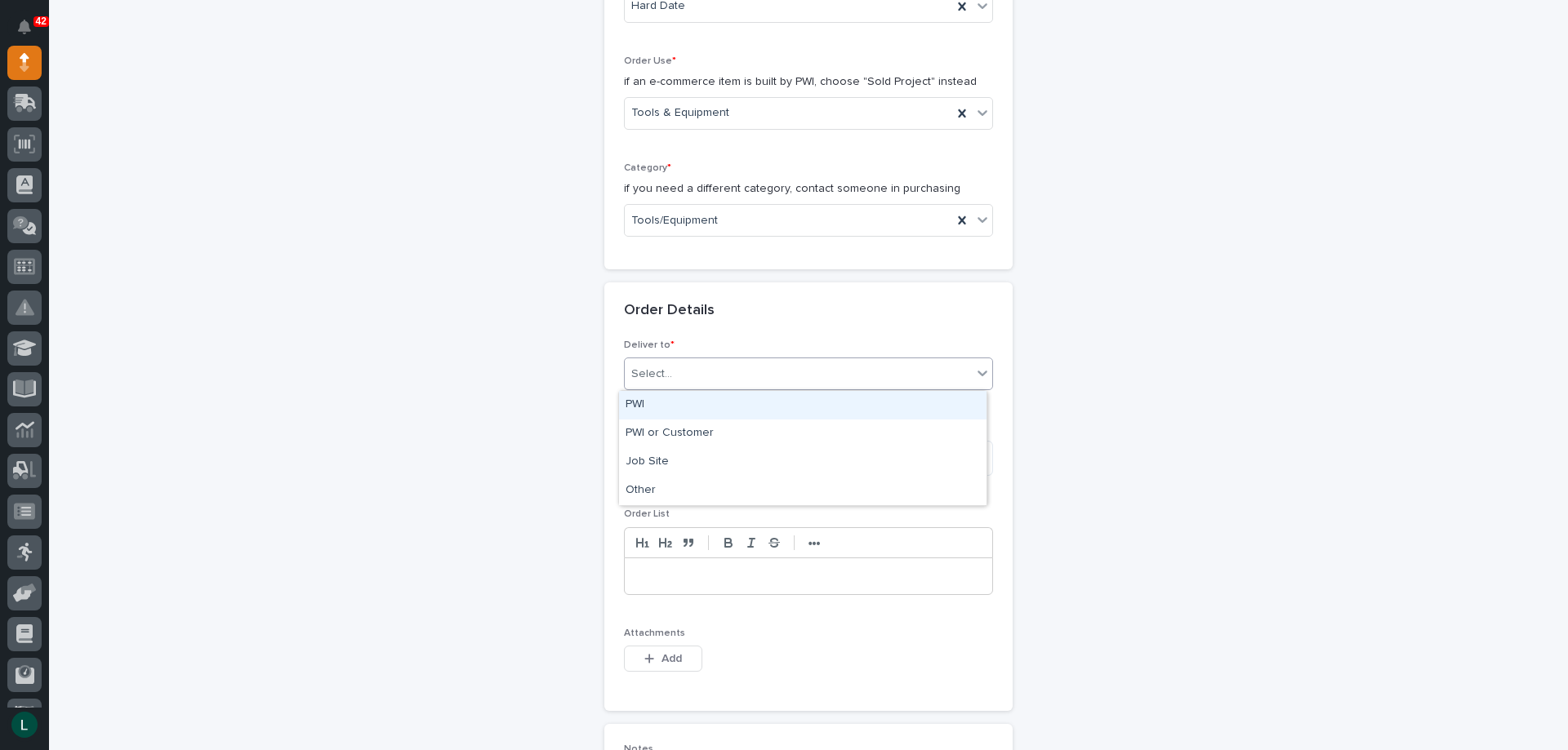
click at [837, 358] on div "Select..." at bounding box center [809, 373] width 369 height 32
click at [817, 393] on div "PWI" at bounding box center [803, 405] width 368 height 29
click at [829, 459] on textarea at bounding box center [809, 459] width 369 height 35
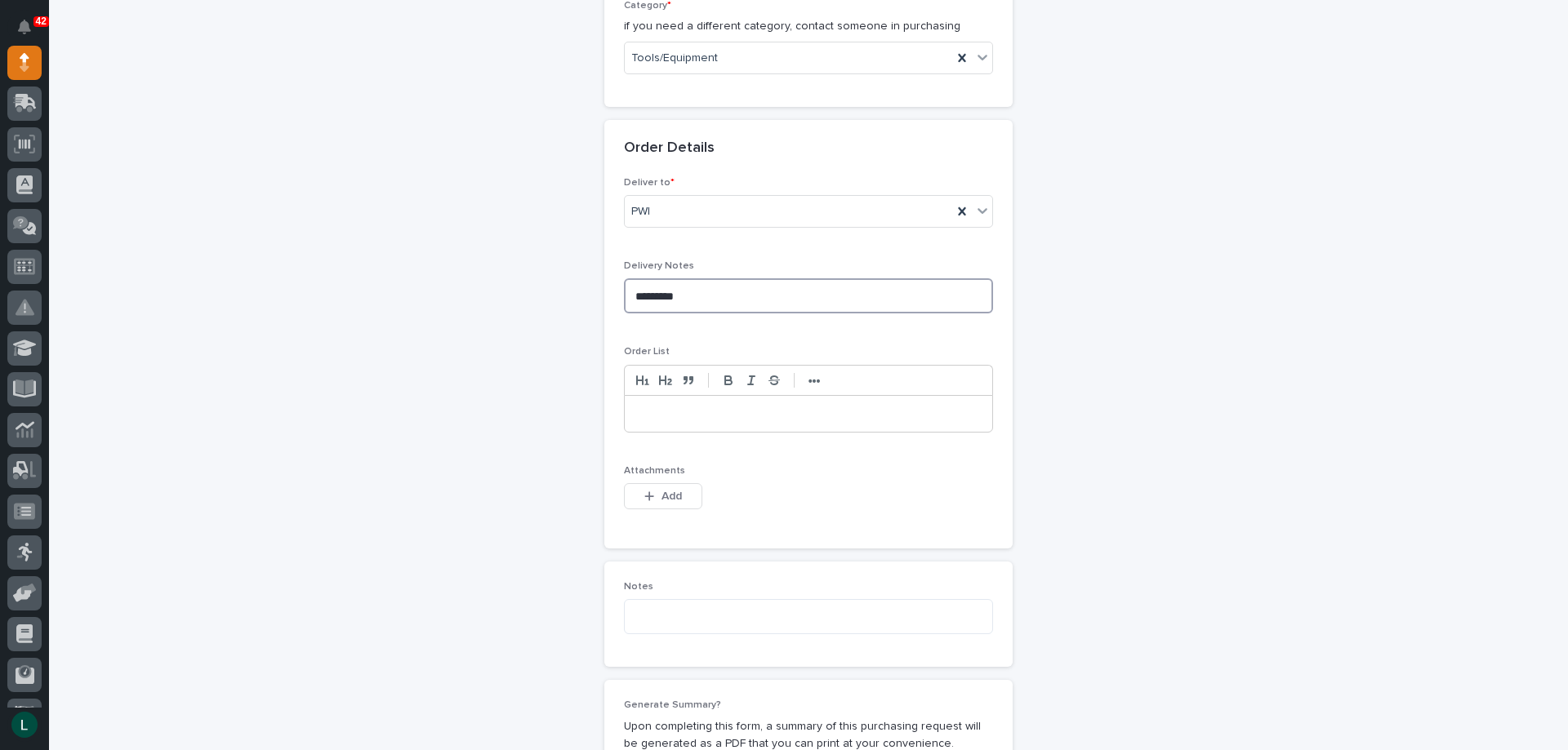
scroll to position [653, 0]
type textarea "*********"
click at [678, 410] on p at bounding box center [808, 413] width 343 height 17
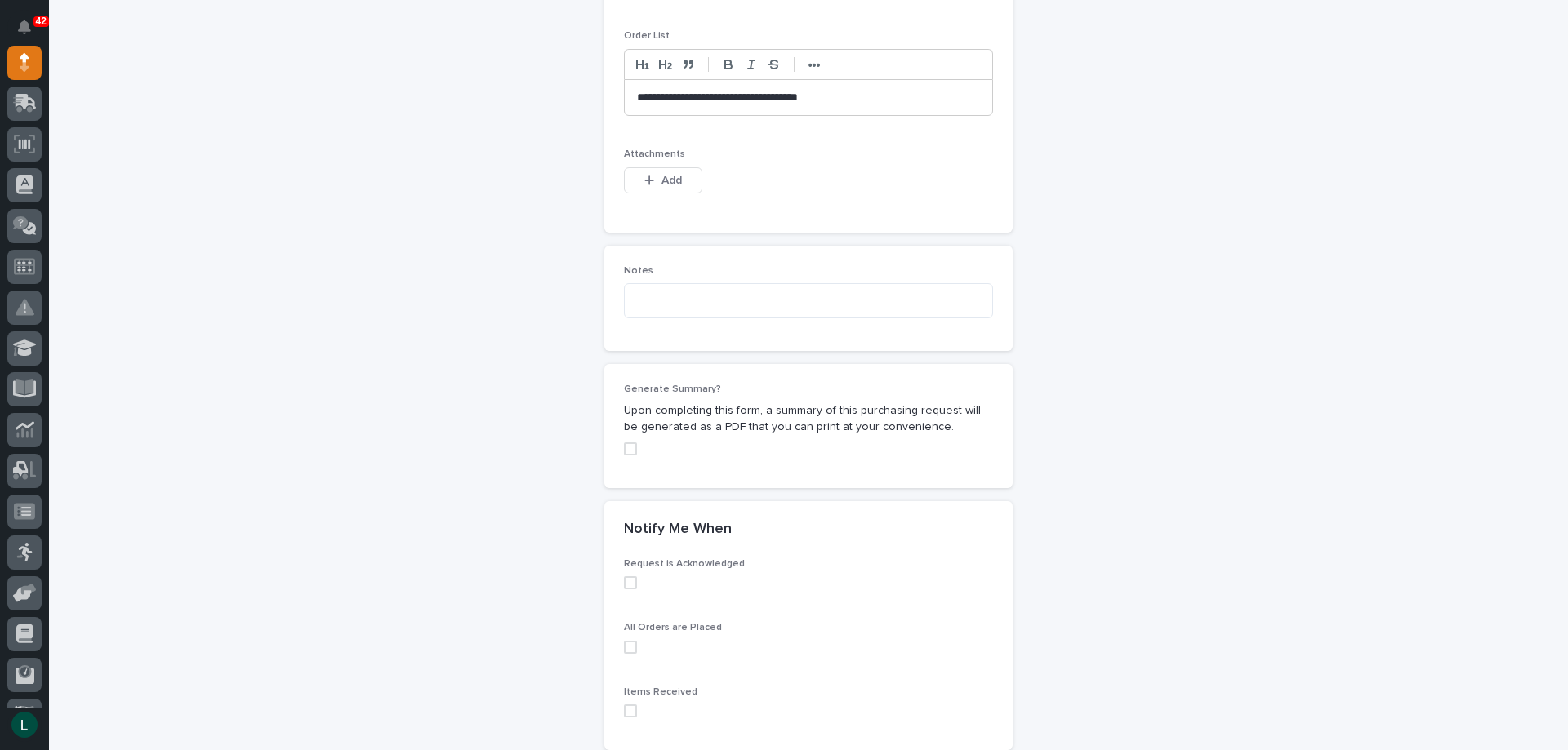
scroll to position [1061, 0]
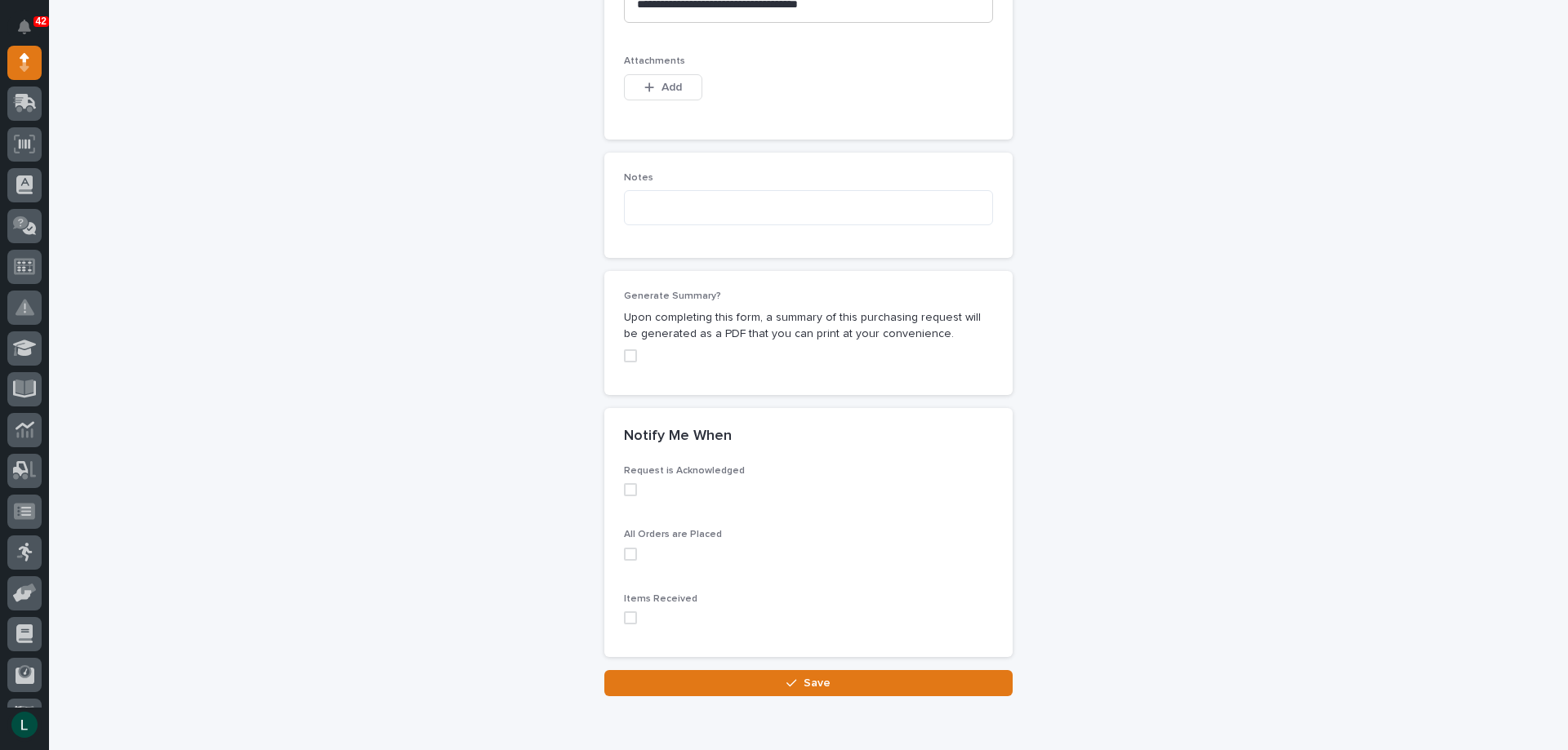
drag, startPoint x: 628, startPoint y: 490, endPoint x: 628, endPoint y: 522, distance: 32.0
click at [629, 490] on span at bounding box center [631, 490] width 13 height 13
click at [624, 555] on span at bounding box center [631, 555] width 13 height 13
click at [627, 619] on span at bounding box center [631, 618] width 13 height 13
click at [812, 683] on span "Save" at bounding box center [816, 684] width 27 height 15
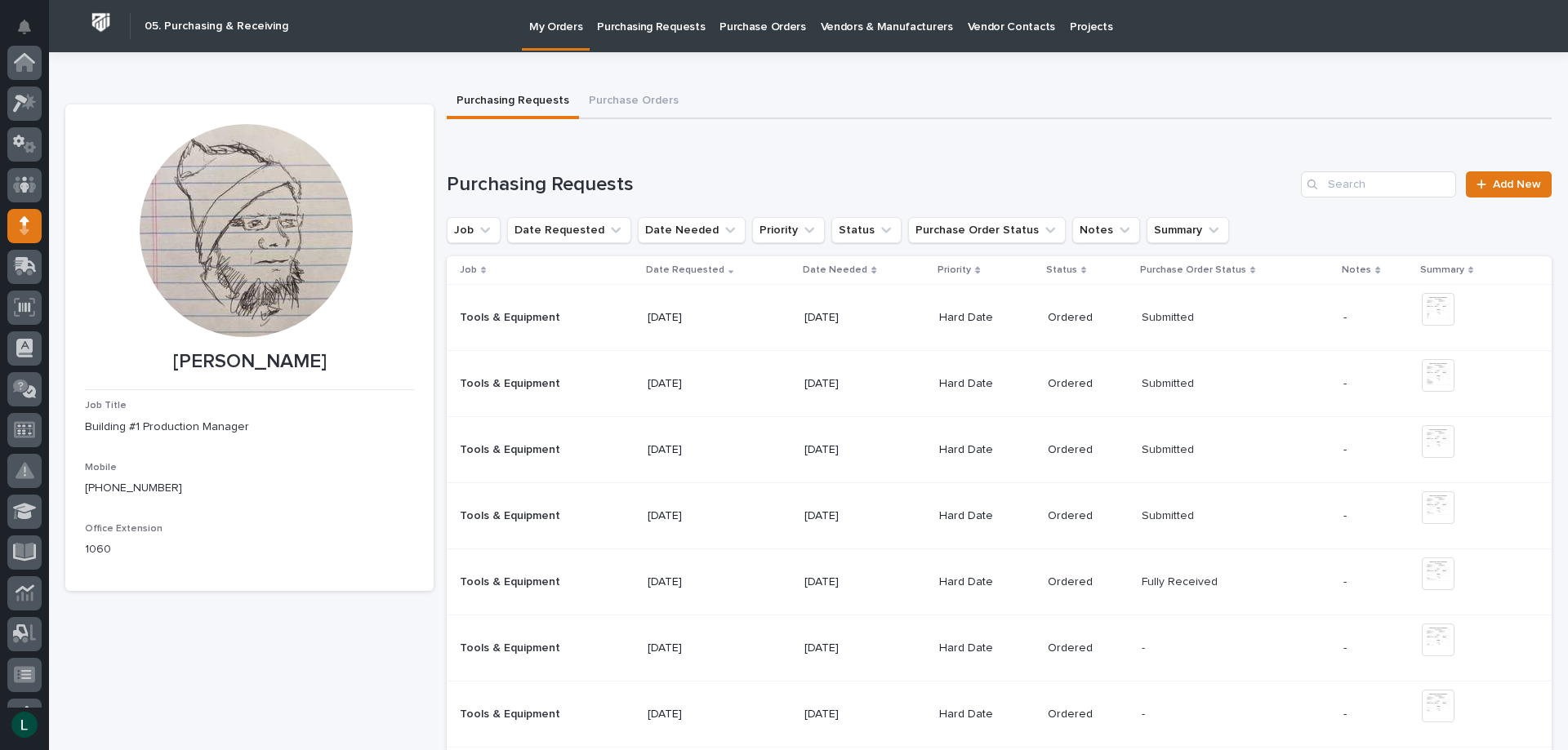
scroll to position [163, 0]
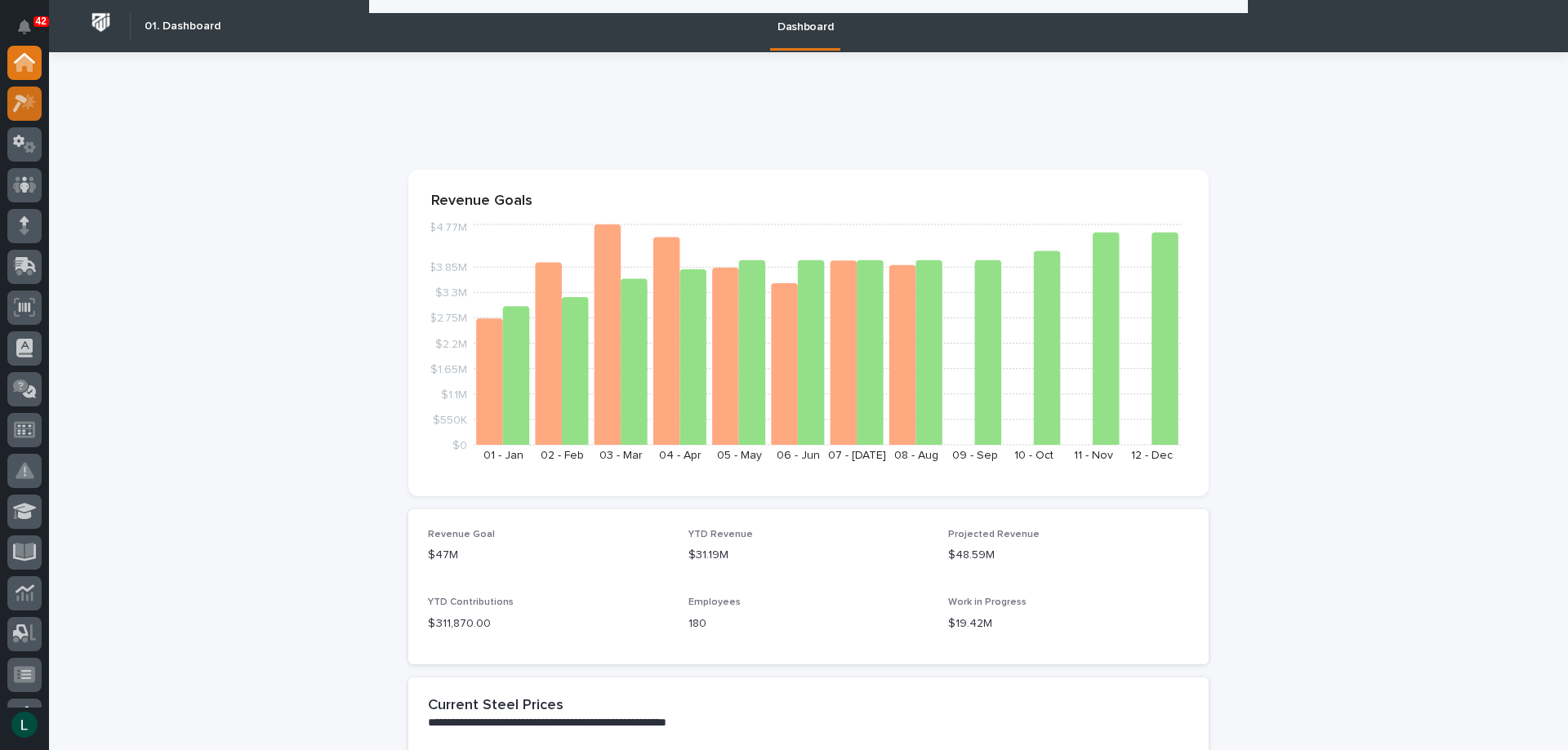
scroll to position [2776, 0]
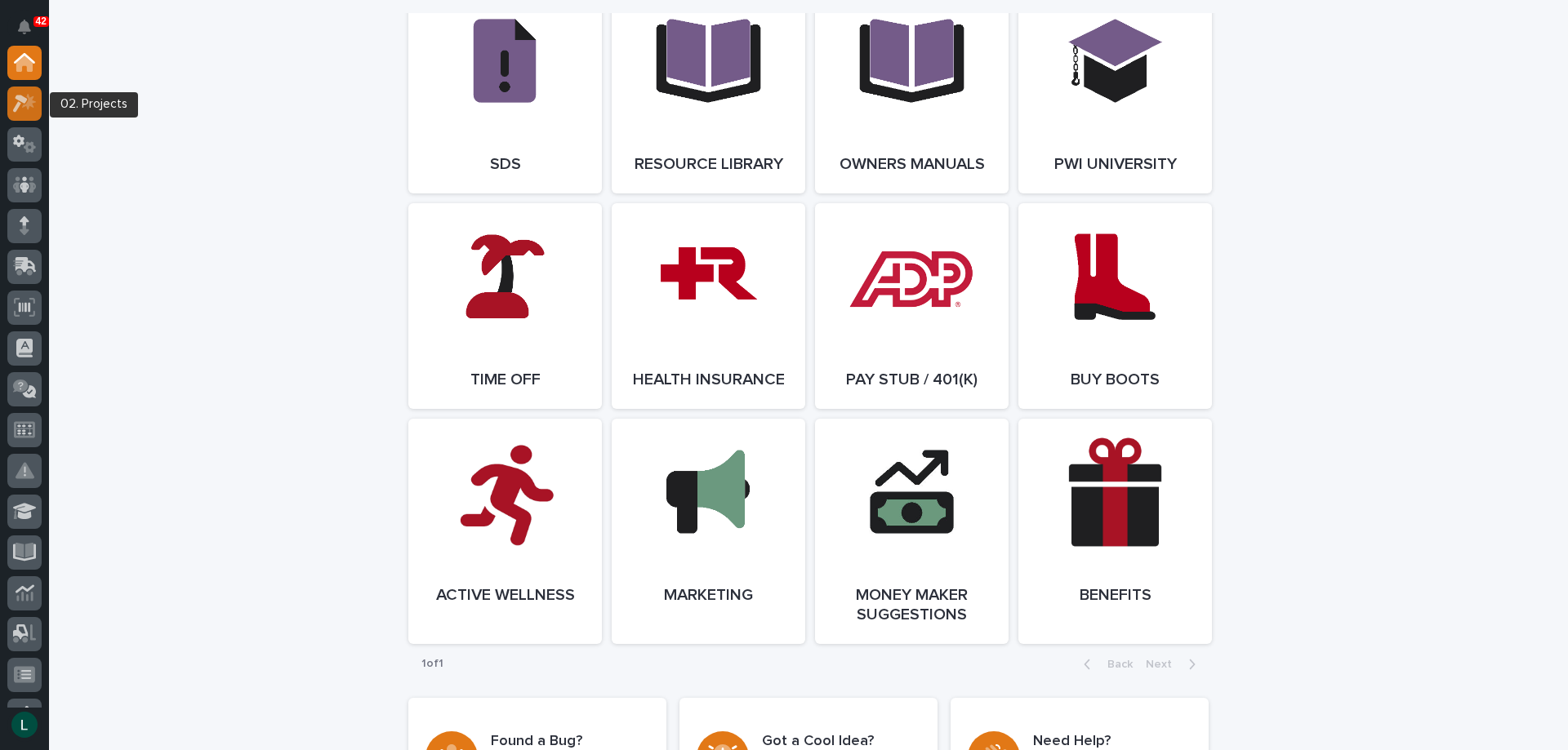
click at [26, 92] on div at bounding box center [24, 103] width 34 height 34
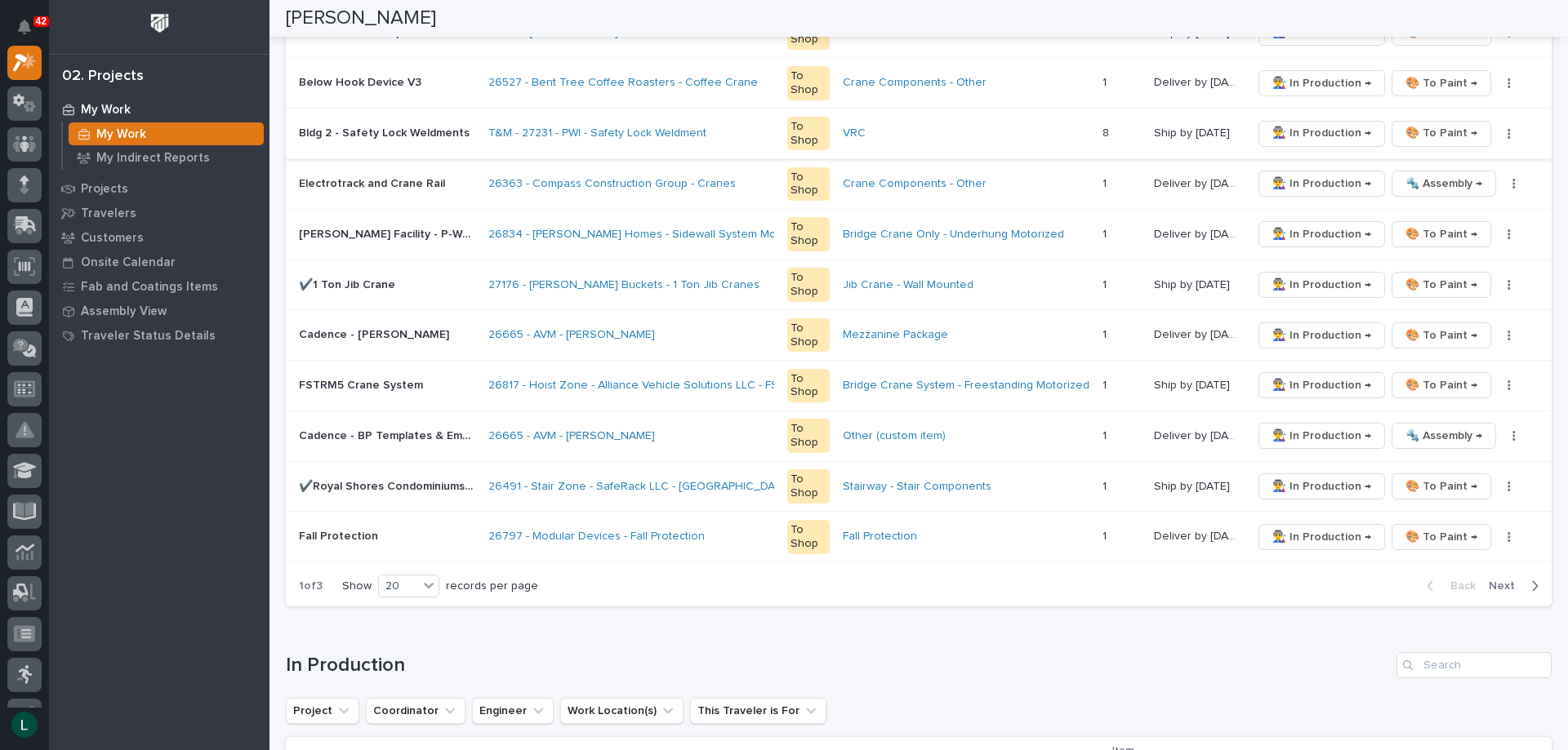
scroll to position [898, 0]
click at [404, 580] on div "20" at bounding box center [398, 584] width 39 height 17
click at [419, 647] on div "30" at bounding box center [411, 646] width 60 height 20
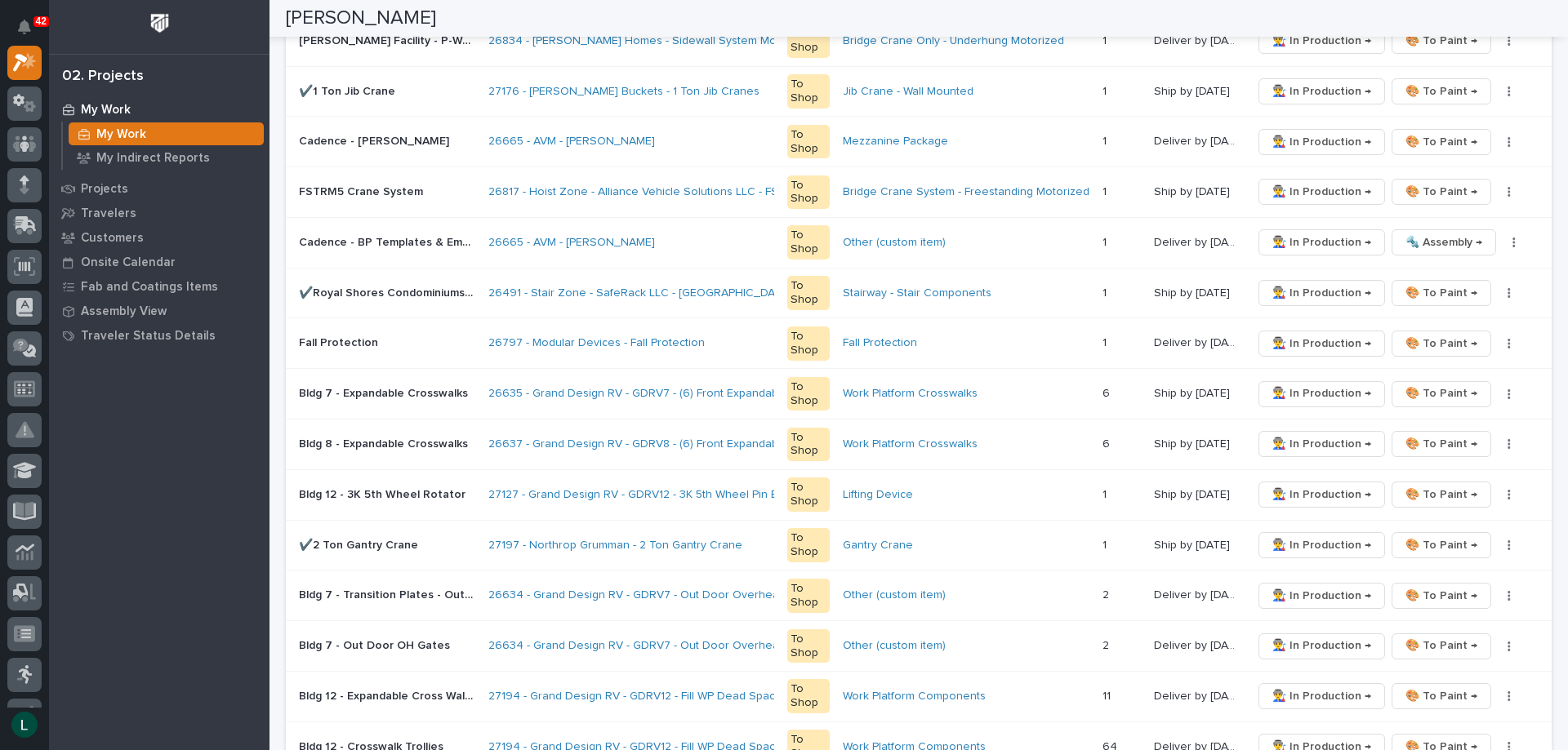
scroll to position [1143, 0]
